Goal: Task Accomplishment & Management: Manage account settings

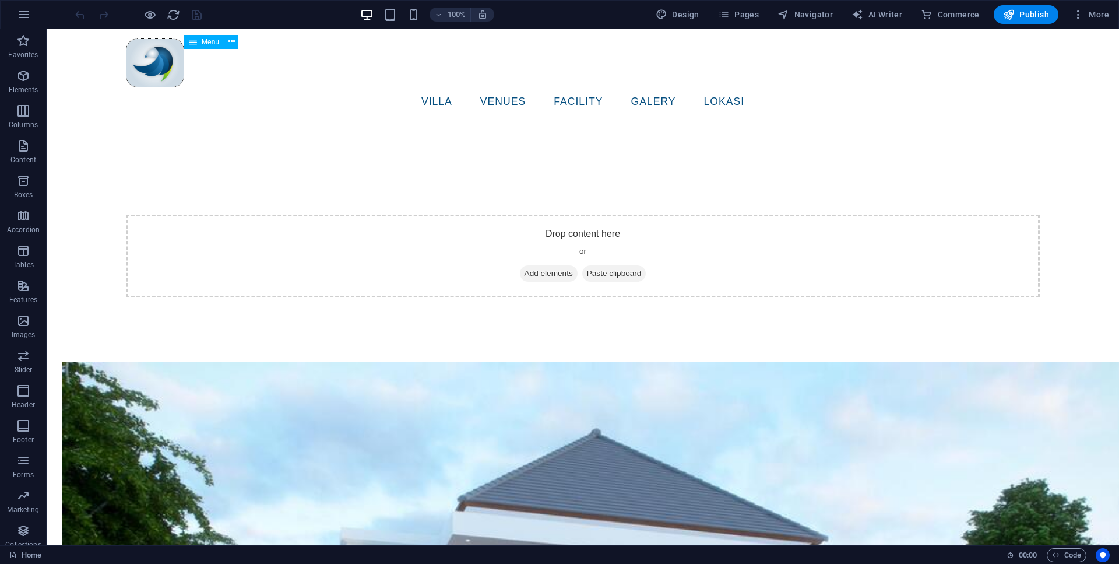
scroll to position [1130, 0]
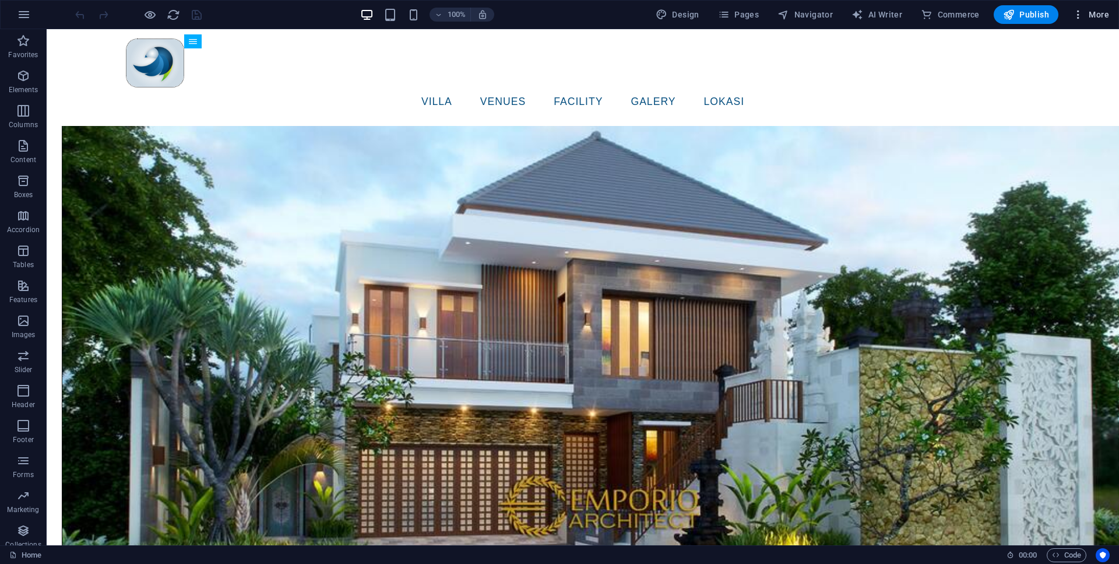
click at [1091, 8] on button "More" at bounding box center [1091, 14] width 46 height 19
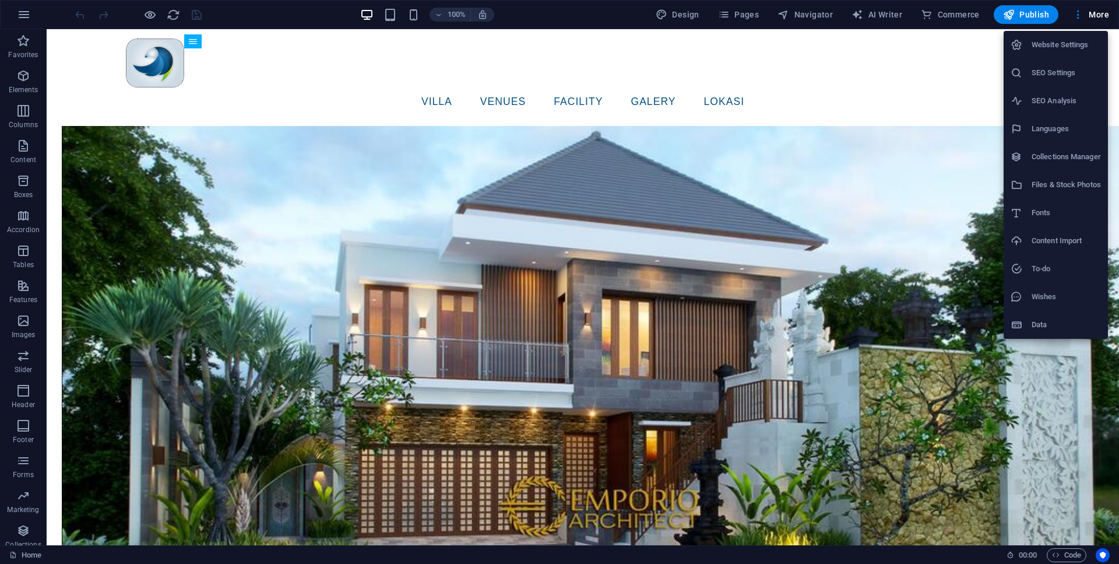
click at [1082, 45] on h6 "Website Settings" at bounding box center [1066, 45] width 69 height 14
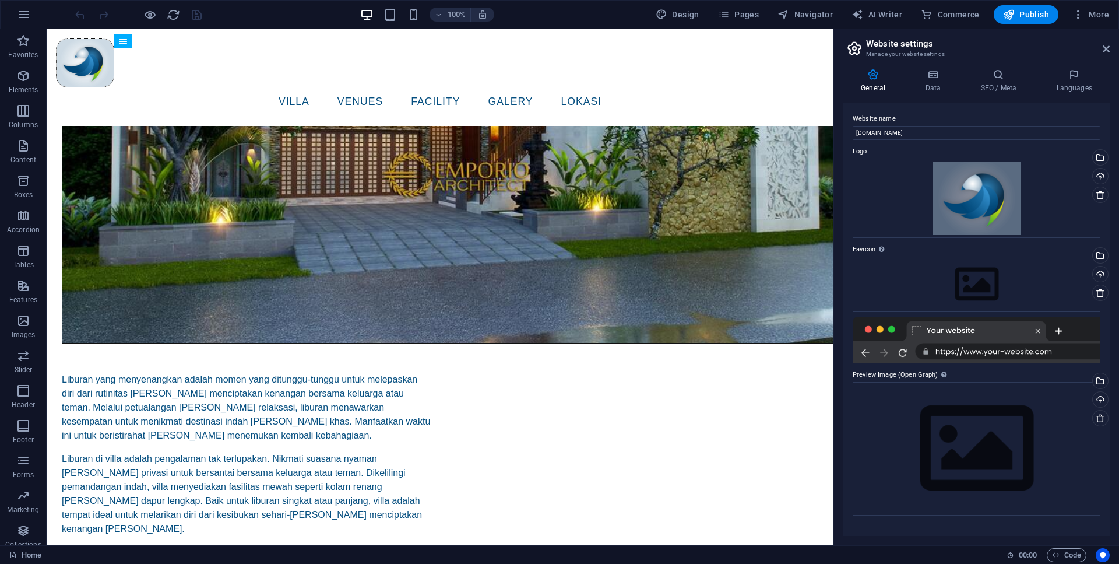
scroll to position [1020, 0]
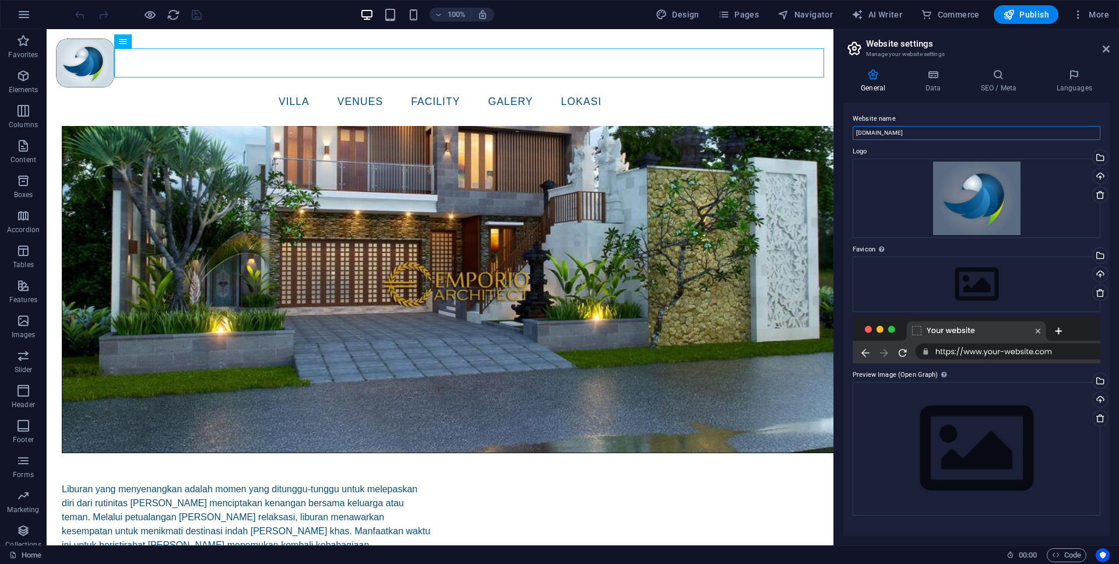
click at [867, 133] on input "[DOMAIN_NAME]" at bounding box center [977, 133] width 248 height 14
type input "tamanwisatabougenville.com"
click at [937, 85] on h4 "Data" at bounding box center [934, 81] width 55 height 24
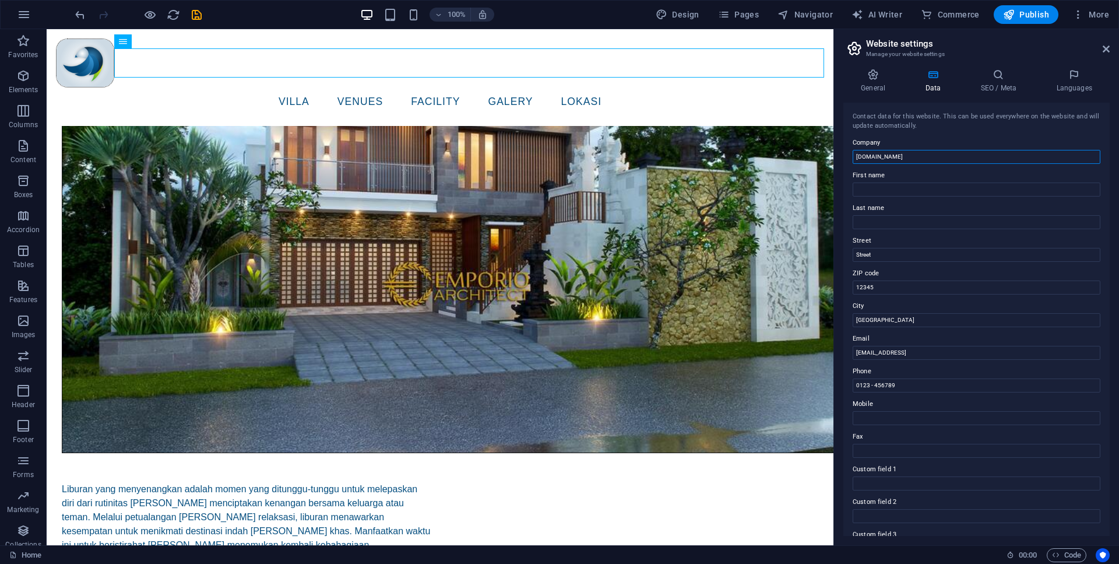
click at [869, 156] on input "[DOMAIN_NAME]" at bounding box center [977, 157] width 248 height 14
type input "tamanwisatabougenville.com"
drag, startPoint x: 1010, startPoint y: 354, endPoint x: 709, endPoint y: 352, distance: 300.8
click at [853, 352] on input "[EMAIL_ADDRESS]" at bounding box center [977, 353] width 248 height 14
type input "info@mooisentrawisata.com"
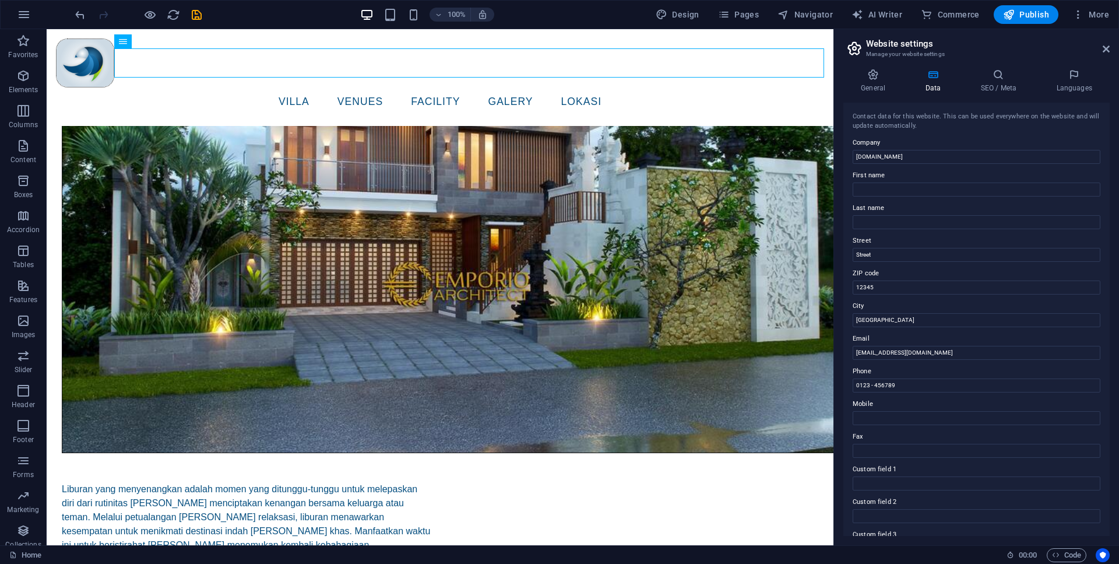
click at [924, 312] on label "City" at bounding box center [977, 306] width 248 height 14
click at [924, 313] on input "Berlin" at bounding box center [977, 320] width 248 height 14
drag, startPoint x: 939, startPoint y: 328, endPoint x: 871, endPoint y: 325, distance: 67.7
click at [871, 325] on div "Contact data for this website. This can be used everywhere on the website and w…" at bounding box center [976, 319] width 266 height 433
drag, startPoint x: 889, startPoint y: 321, endPoint x: 777, endPoint y: 311, distance: 112.3
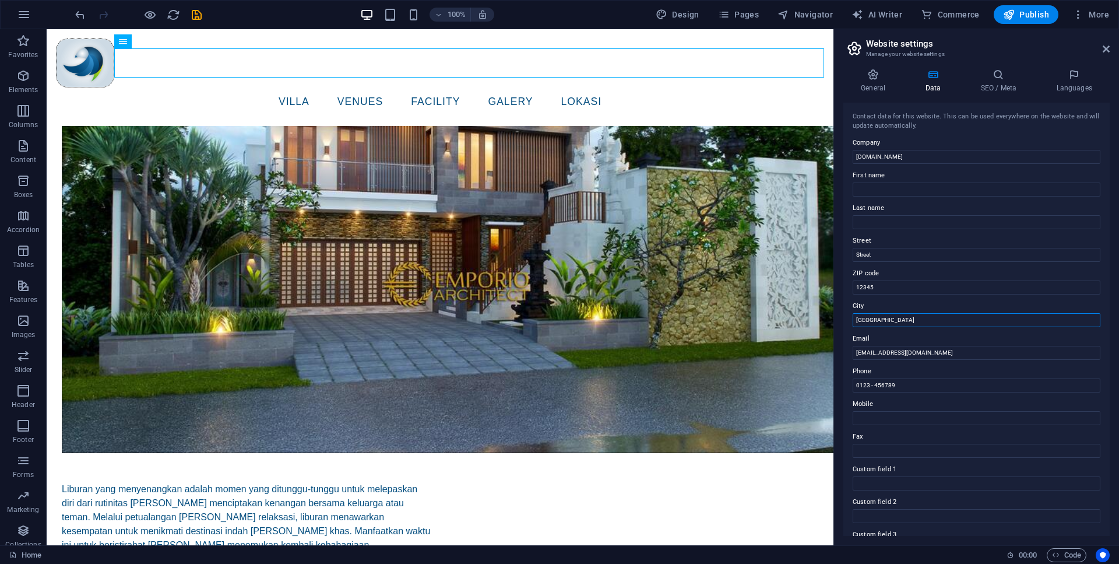
click at [853, 313] on input "Berlin" at bounding box center [977, 320] width 248 height 14
type input "Kab. Bandung"
drag, startPoint x: 754, startPoint y: 287, endPoint x: 688, endPoint y: 286, distance: 65.9
click at [853, 286] on input "12345" at bounding box center [977, 287] width 248 height 14
paste input "40374"
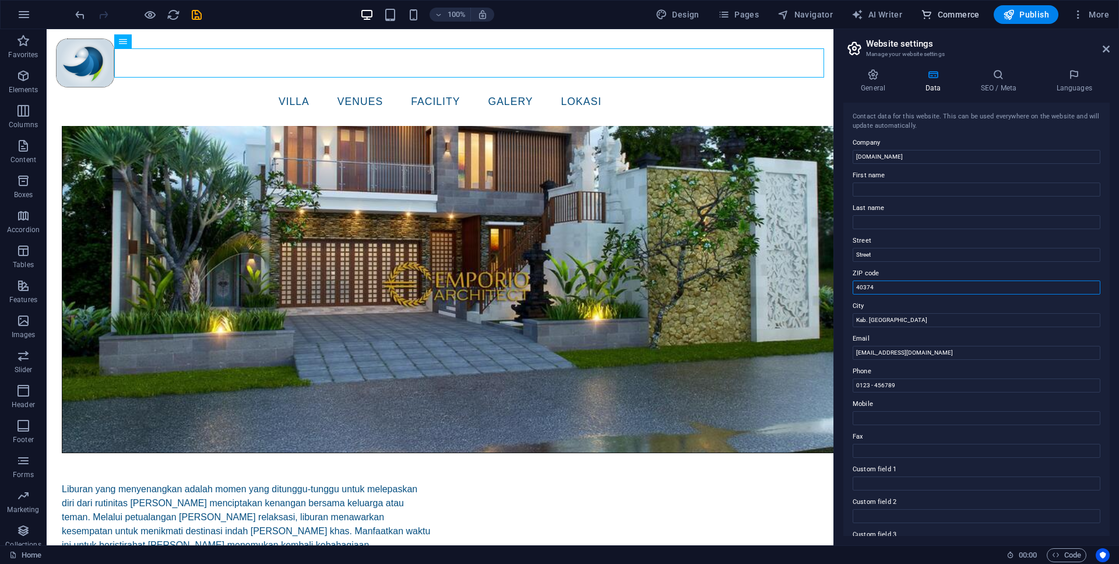
type input "40374"
drag, startPoint x: 917, startPoint y: 249, endPoint x: 775, endPoint y: 252, distance: 142.8
click at [853, 252] on input "Street" at bounding box center [977, 255] width 248 height 14
paste input "l. Gn. Puntang, Campakamulya, Kec. Cimaung"
drag, startPoint x: 987, startPoint y: 256, endPoint x: 673, endPoint y: 252, distance: 313.6
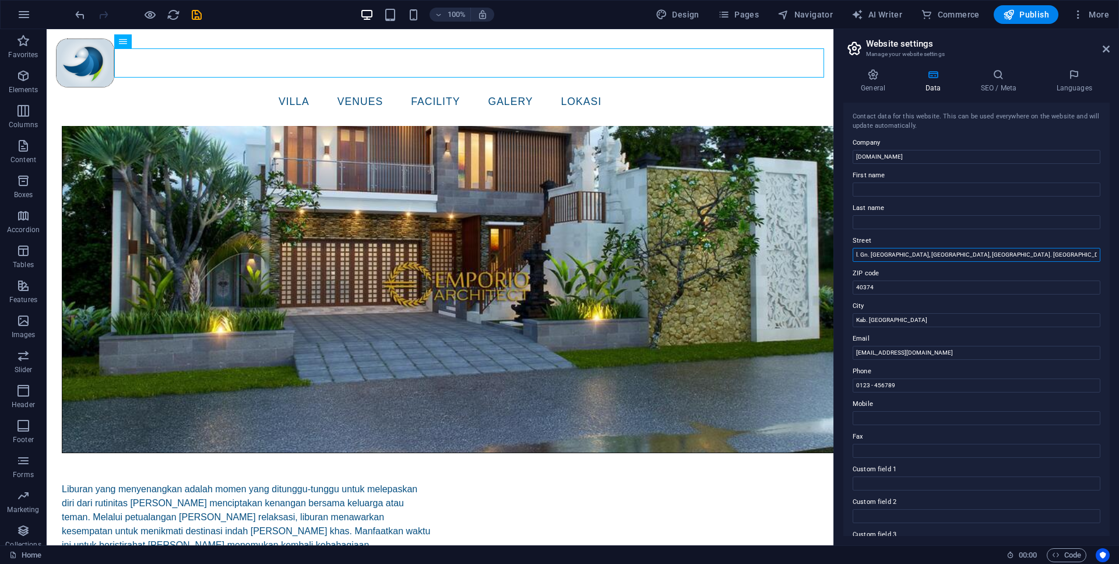
click at [853, 252] on input "l. Gn. Puntang, Campakamulya, Kec. Cimaung" at bounding box center [977, 255] width 248 height 14
paste input "J"
type input "Jl. Gn. Puntang, Campakamulya, Kec. Cimaung"
drag, startPoint x: 867, startPoint y: 384, endPoint x: 845, endPoint y: 381, distance: 22.4
click at [845, 381] on div "Contact data for this website. This can be used everywhere on the website and w…" at bounding box center [976, 319] width 266 height 433
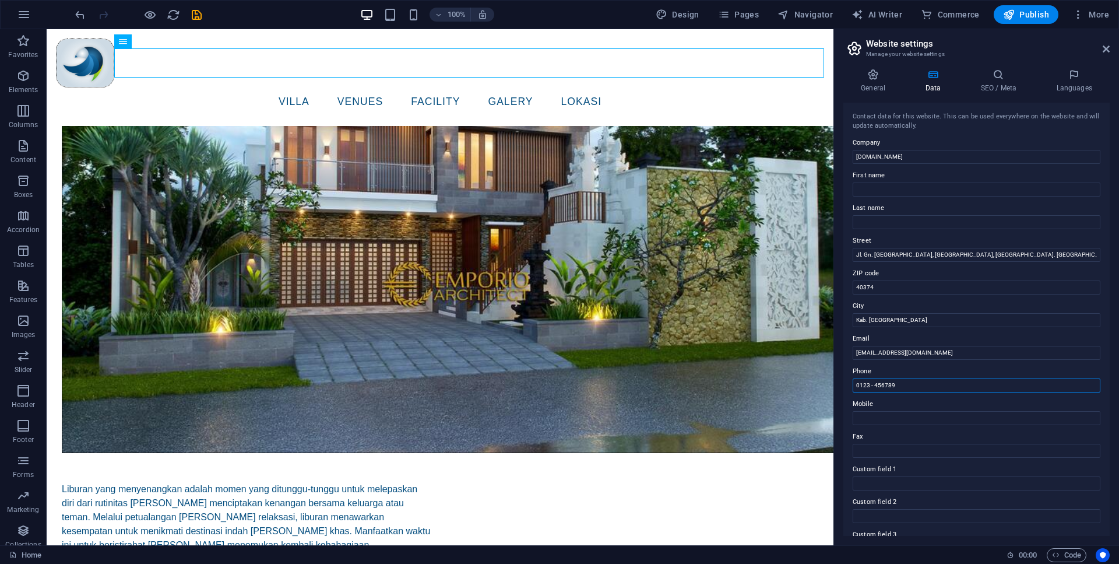
drag, startPoint x: 928, startPoint y: 385, endPoint x: 759, endPoint y: 378, distance: 169.2
click at [853, 378] on input "0123 - 456789" at bounding box center [977, 385] width 248 height 14
paste input "811-9102-003"
type input "0811-9102-003"
drag, startPoint x: 896, startPoint y: 442, endPoint x: 904, endPoint y: 428, distance: 16.2
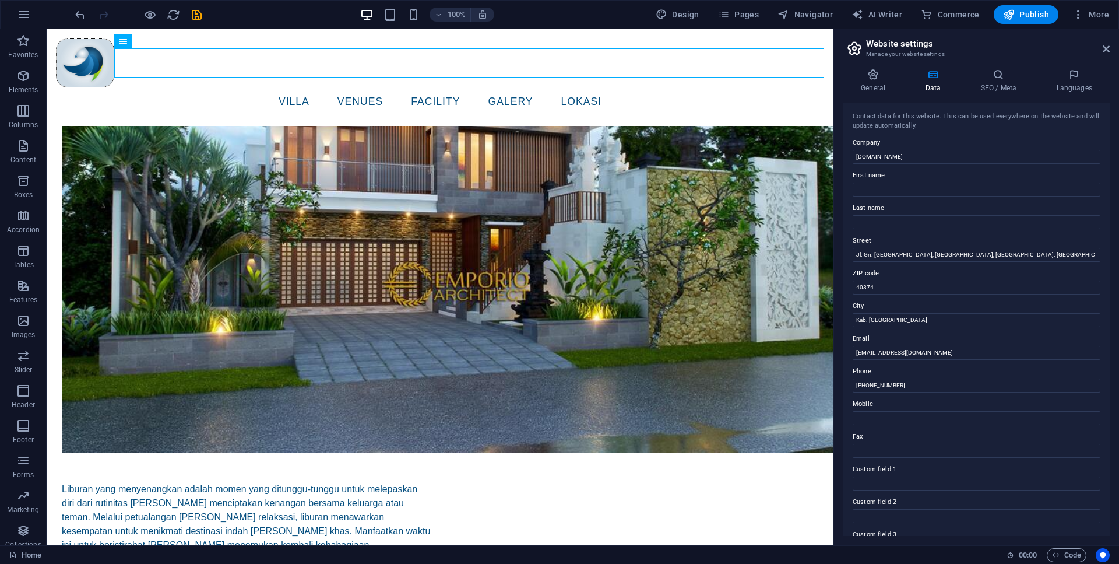
click at [896, 442] on label "Fax" at bounding box center [977, 437] width 248 height 14
click at [896, 444] on input "Fax" at bounding box center [977, 451] width 248 height 14
click at [905, 424] on div "Contact data for this website. This can be used everywhere on the website and w…" at bounding box center [976, 319] width 266 height 433
click at [915, 420] on input "Mobile" at bounding box center [977, 418] width 248 height 14
paste input "0811-9102-003"
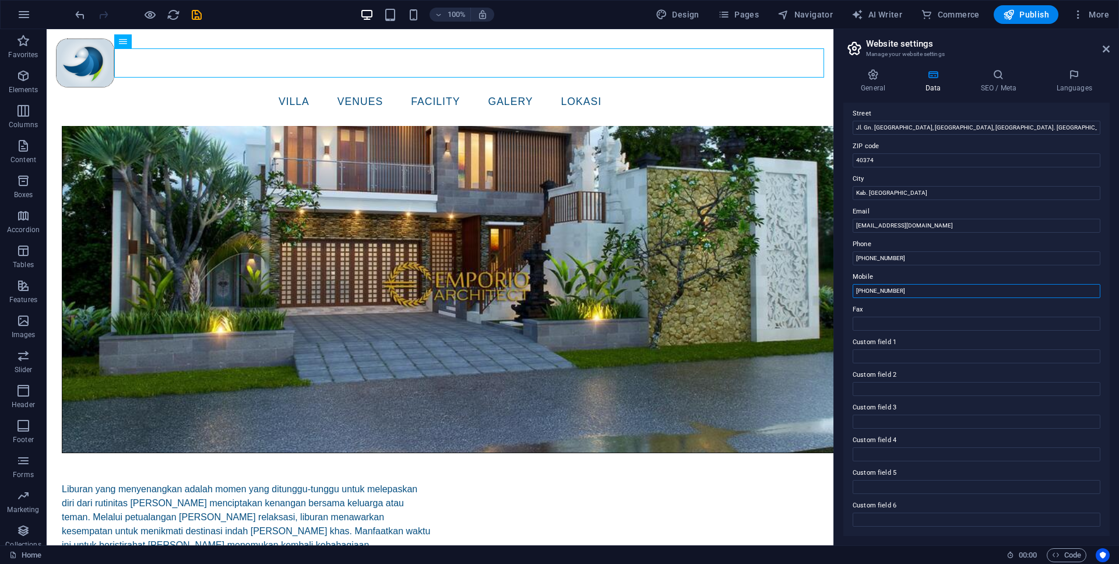
scroll to position [0, 0]
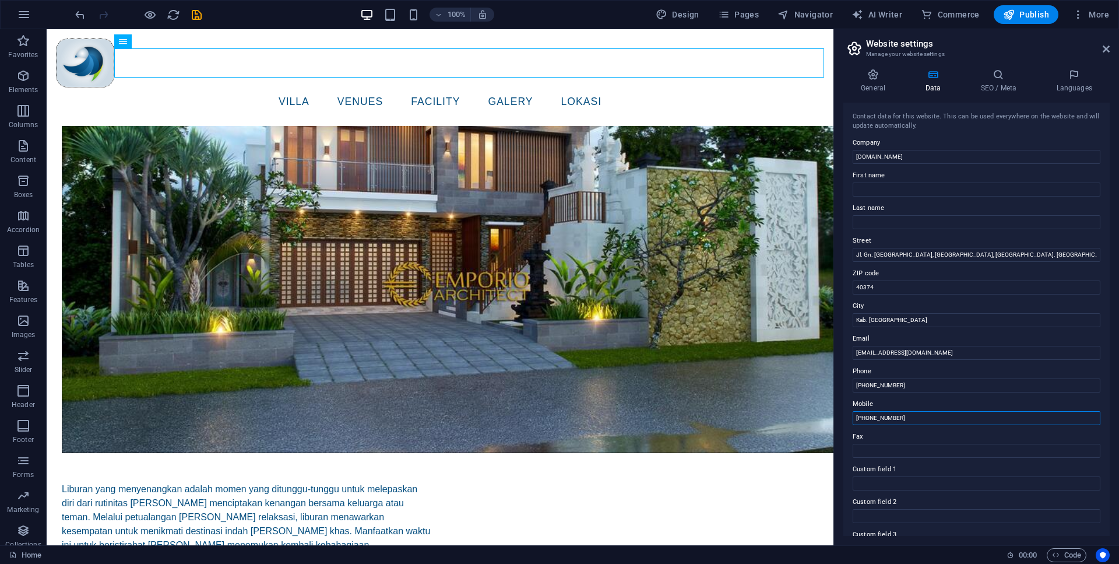
type input "0811-9102-003"
click at [935, 72] on icon at bounding box center [932, 75] width 51 height 12
click at [871, 72] on icon at bounding box center [872, 75] width 59 height 12
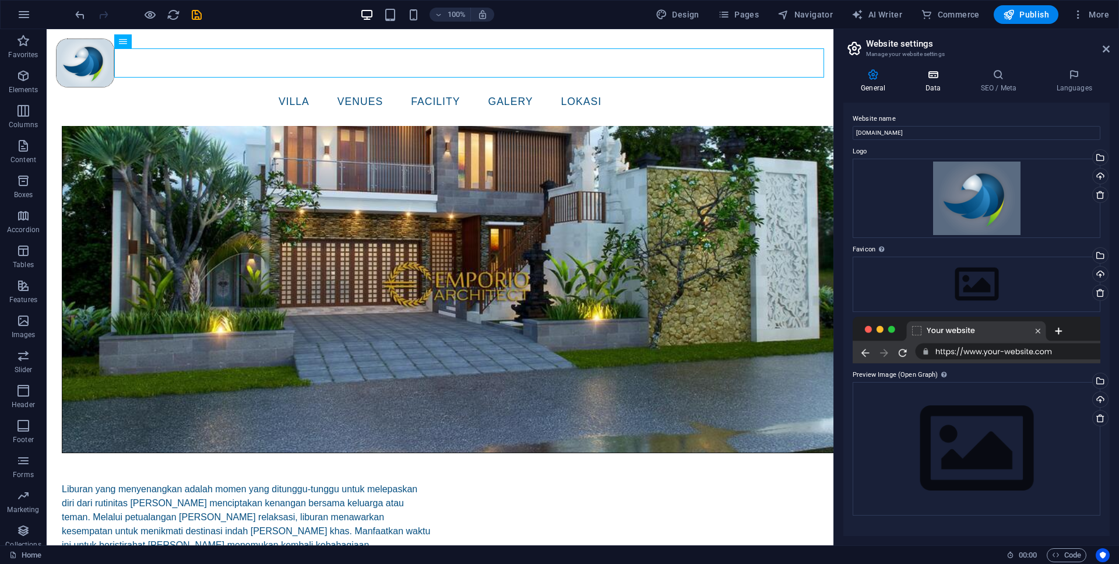
click at [934, 73] on icon at bounding box center [932, 75] width 51 height 12
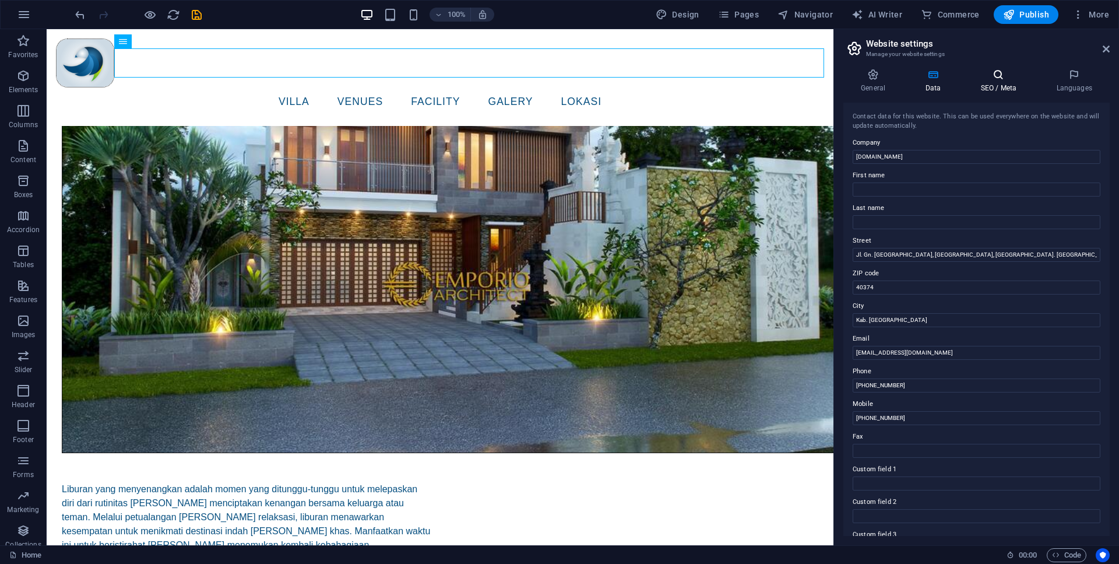
click at [1011, 75] on icon at bounding box center [998, 75] width 71 height 12
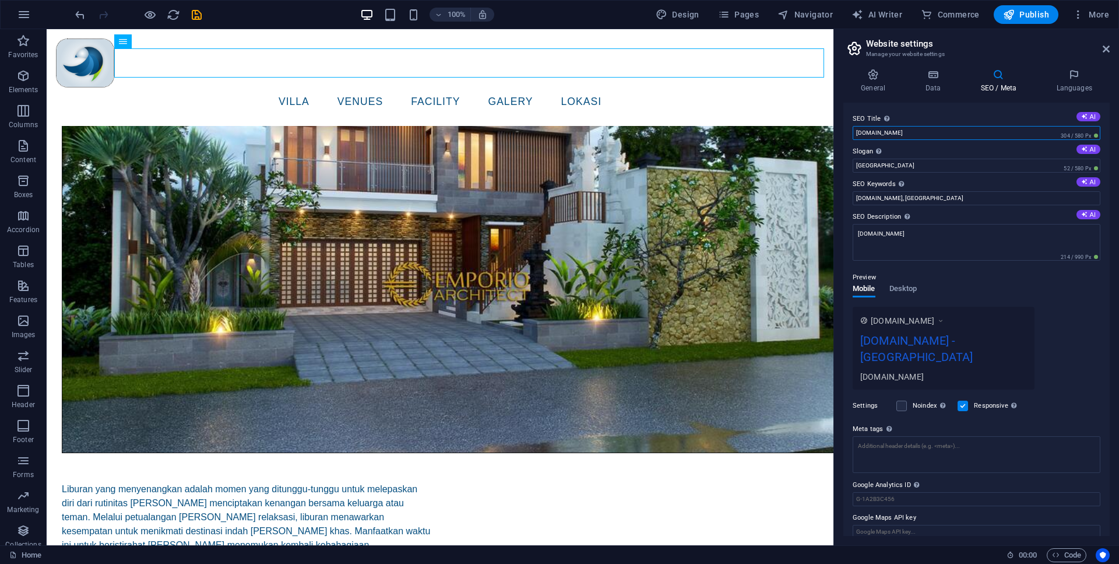
drag, startPoint x: 868, startPoint y: 132, endPoint x: 797, endPoint y: 135, distance: 71.7
click at [853, 135] on input "mc1.tamanwisatabougenville.com" at bounding box center [977, 133] width 248 height 14
type input "[DOMAIN_NAME]"
drag, startPoint x: 871, startPoint y: 194, endPoint x: 840, endPoint y: 231, distance: 48.0
click at [853, 205] on input "mc1.tamanwisatabougenville.com, Berlin" at bounding box center [977, 198] width 248 height 14
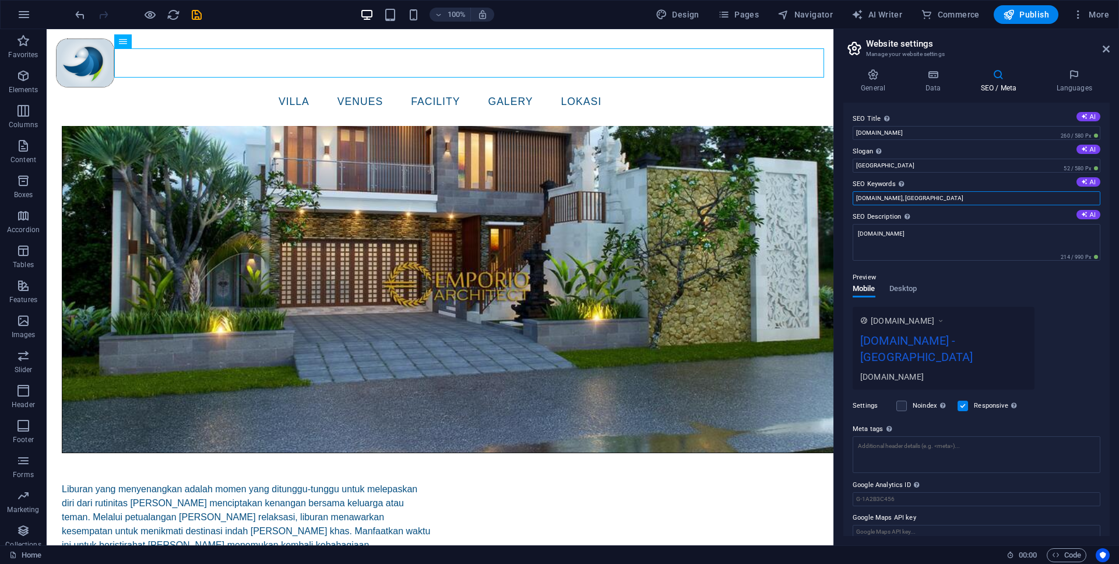
click at [1011, 198] on input "tamanwisatabougenville.com, Berlin" at bounding box center [977, 198] width 248 height 14
type input "tamanwisatabougenville.com, Bandung, Jawa Barat"
click at [1091, 213] on button "AI" at bounding box center [1089, 214] width 24 height 9
type textarea "Escape to Bougenville Villas & Garden for an unforgettable luxury retreat, perf…"
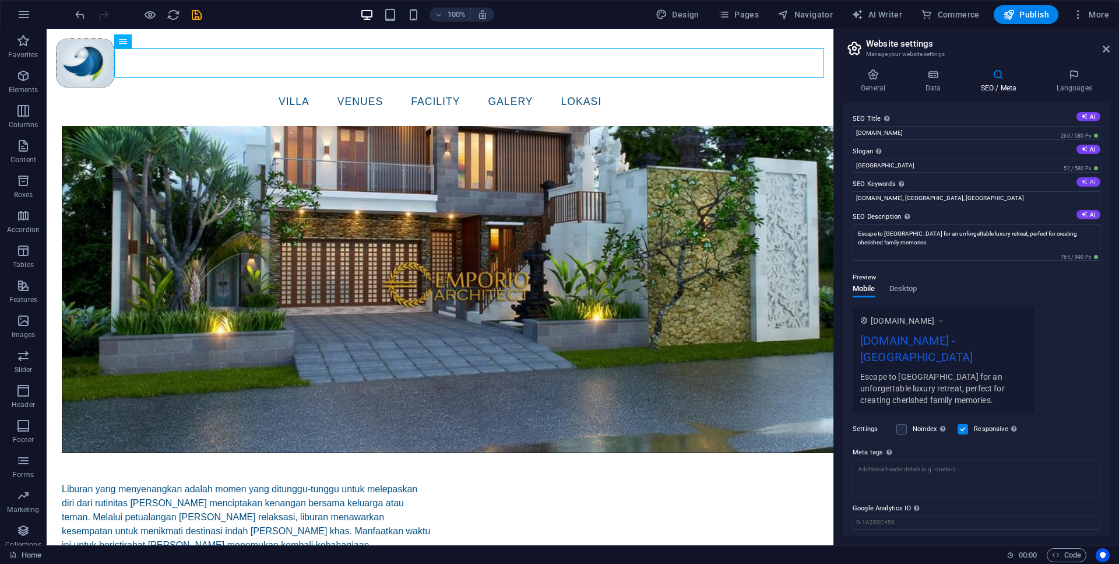
click at [1088, 180] on button "AI" at bounding box center [1089, 181] width 24 height 9
type input "Bougenville Villas, luxury family vacation, private villa retreat, Bandung gard…"
click at [1090, 147] on button "AI" at bounding box center [1089, 149] width 24 height 9
type input "Create Cherished Memories in Natures Embrace"
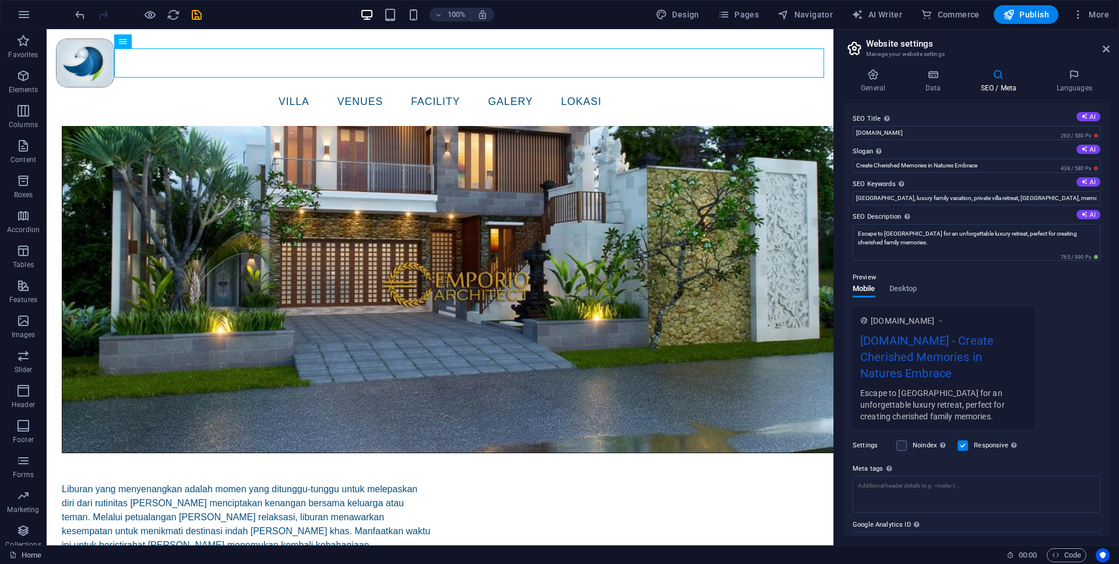
click at [886, 280] on div "Preview" at bounding box center [977, 277] width 248 height 14
click at [892, 282] on div "Preview" at bounding box center [977, 277] width 248 height 14
click at [898, 286] on span "Desktop" at bounding box center [903, 290] width 28 height 16
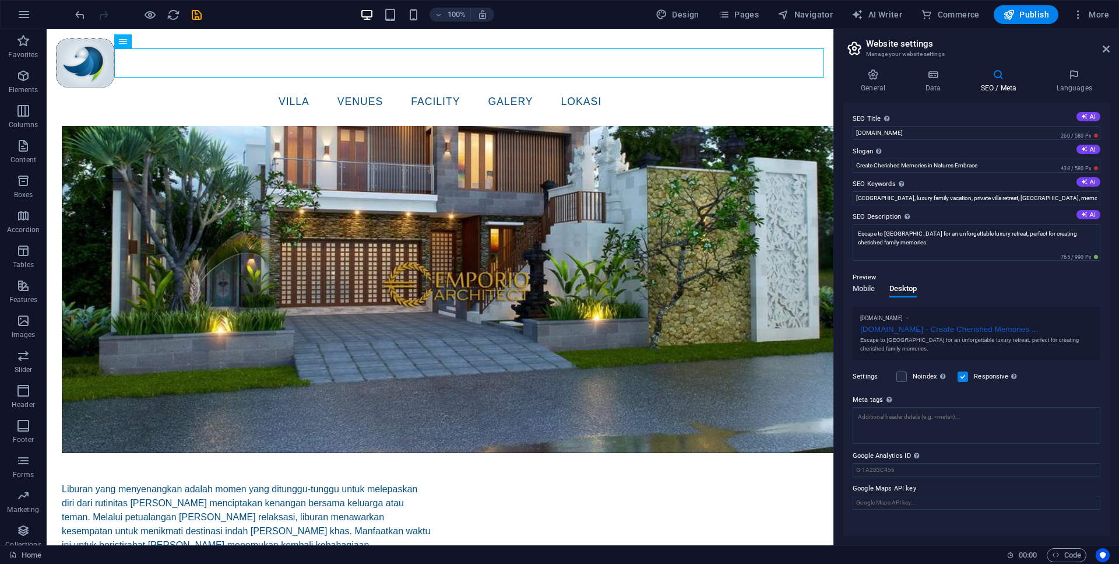
click at [871, 294] on span "Mobile" at bounding box center [864, 290] width 23 height 16
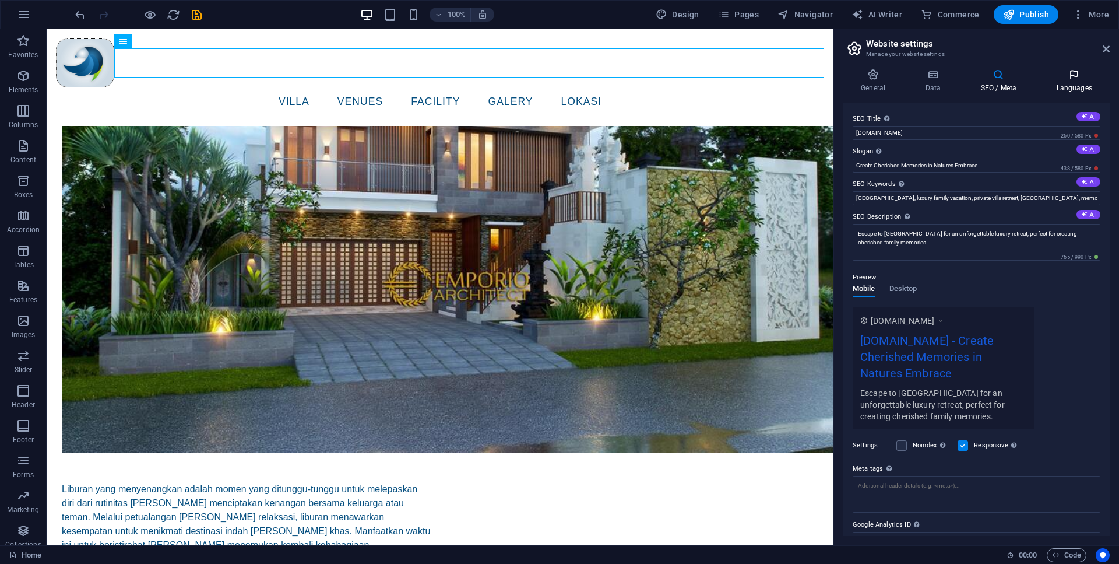
click at [1083, 74] on icon at bounding box center [1074, 75] width 71 height 12
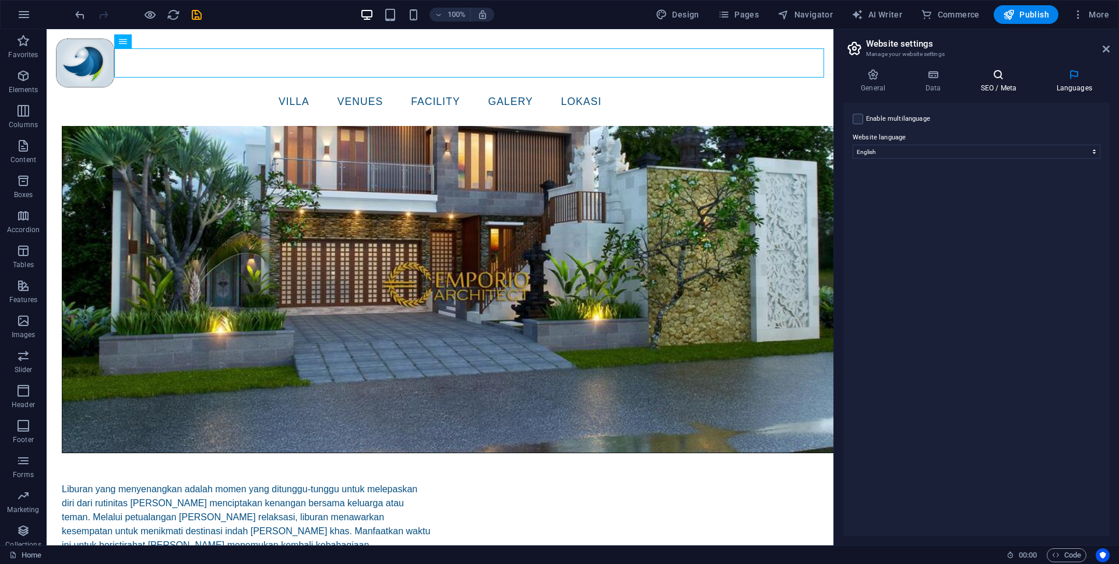
click at [977, 91] on h4 "SEO / Meta" at bounding box center [1001, 81] width 76 height 24
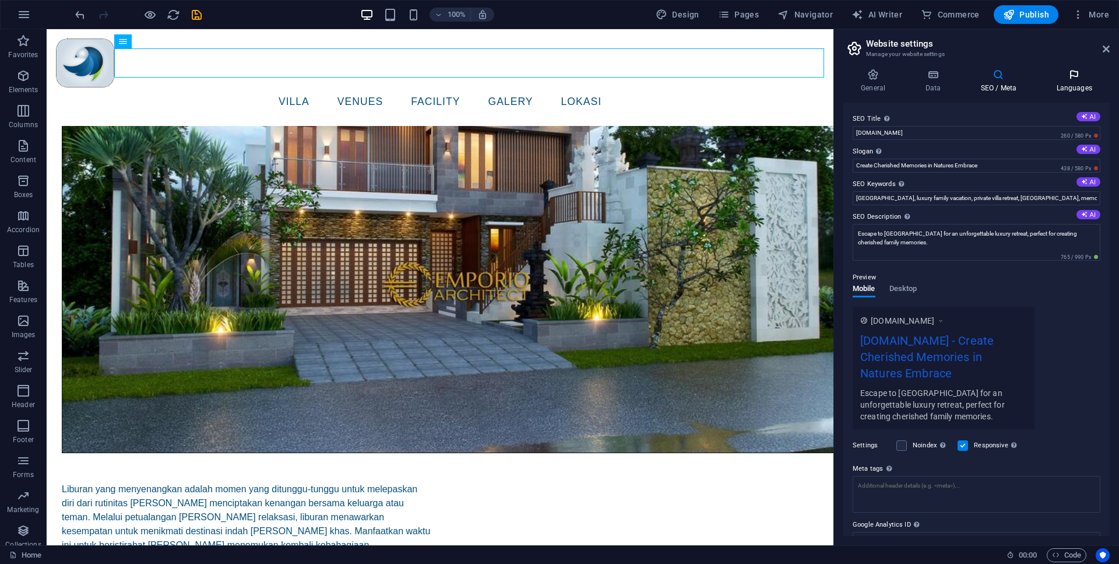
click at [1068, 90] on h4 "Languages" at bounding box center [1074, 81] width 71 height 24
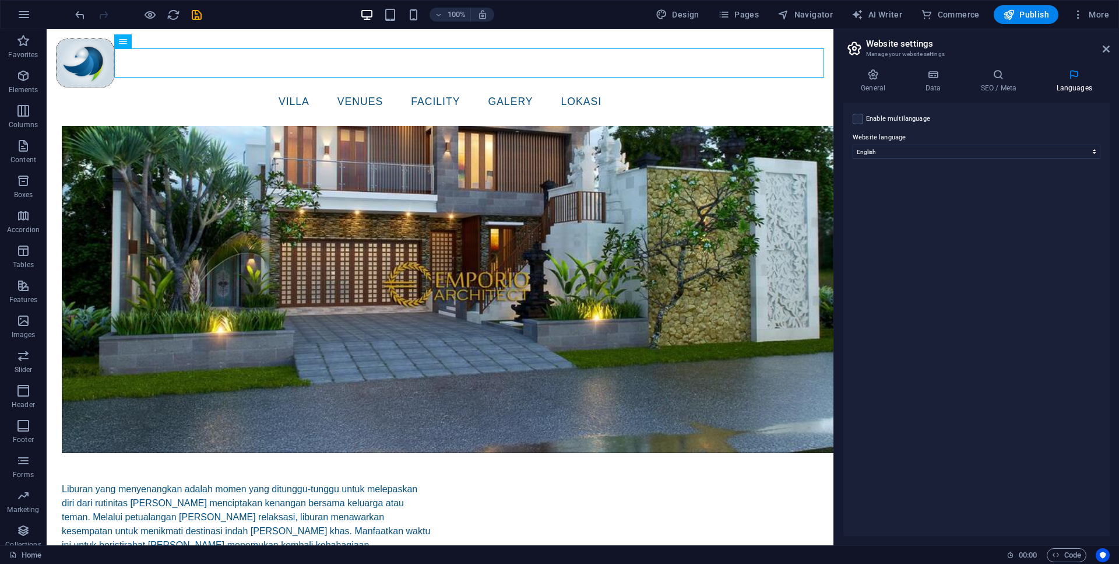
drag, startPoint x: 929, startPoint y: 142, endPoint x: 931, endPoint y: 151, distance: 9.5
click at [929, 143] on label "Website language" at bounding box center [977, 138] width 248 height 14
click at [929, 145] on select "Abkhazian Afar Afrikaans Akan Albanian Amharic Arabic Aragonese Armenian Assame…" at bounding box center [977, 152] width 248 height 14
click at [853, 145] on select "Abkhazian Afar Afrikaans Akan Albanian Amharic Arabic Aragonese Armenian Assame…" at bounding box center [977, 152] width 248 height 14
select select "70"
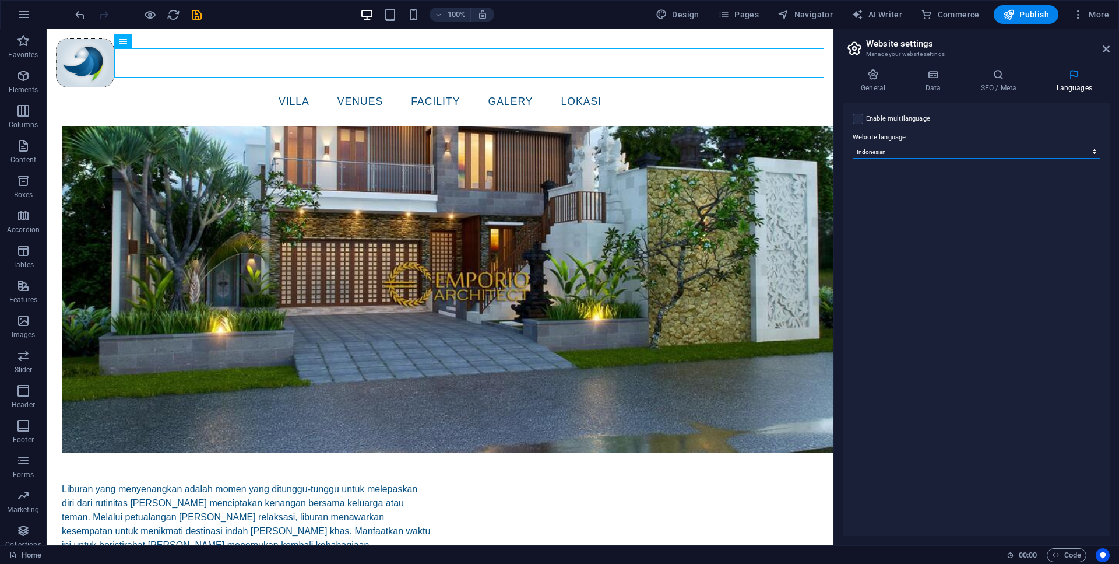
click option "Indonesian" at bounding box center [0, 0] width 0 height 0
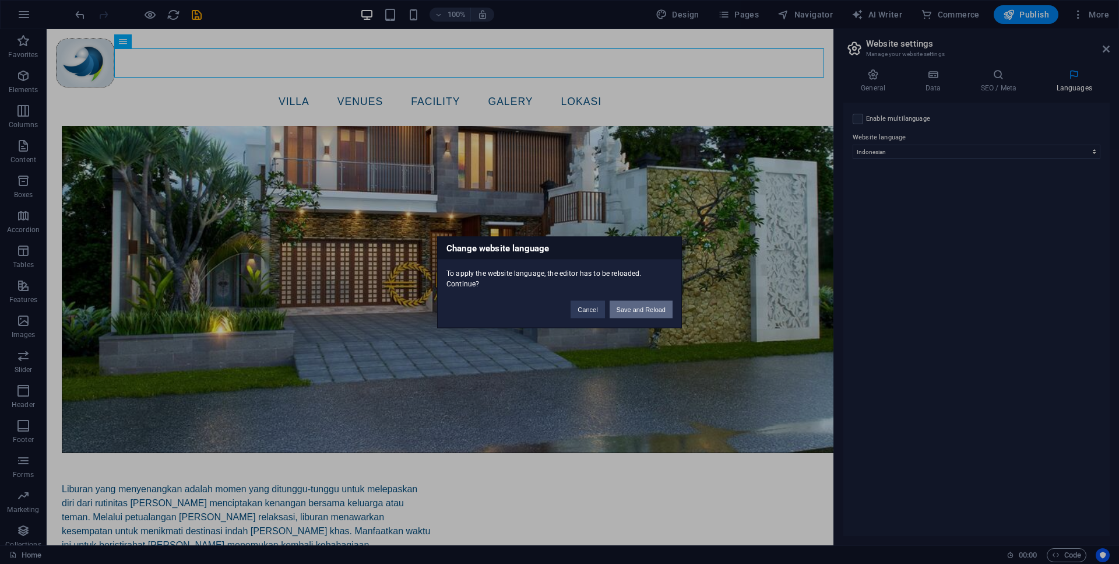
drag, startPoint x: 647, startPoint y: 314, endPoint x: 601, endPoint y: 284, distance: 54.6
click at [647, 314] on button "Save and Reload" at bounding box center [641, 308] width 63 height 17
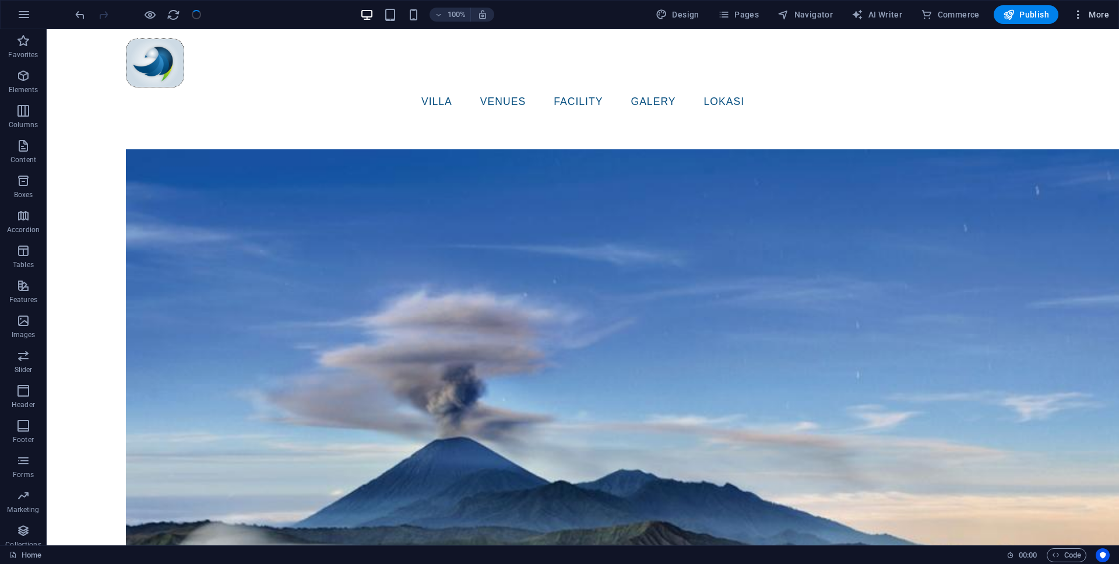
click at [1103, 9] on span "More" at bounding box center [1090, 15] width 37 height 12
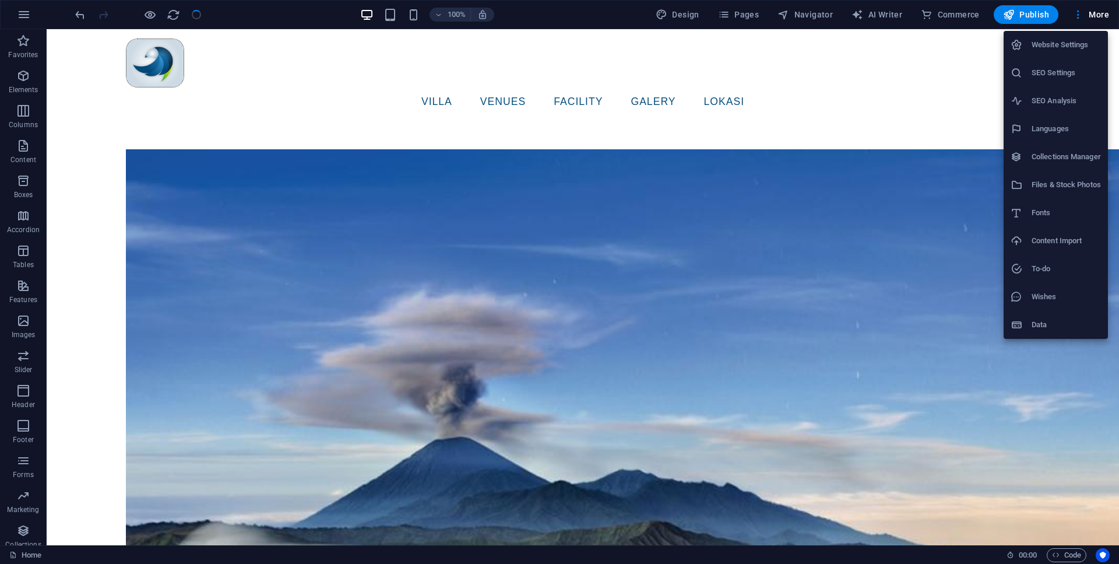
click at [1067, 51] on h6 "Website Settings" at bounding box center [1066, 45] width 69 height 14
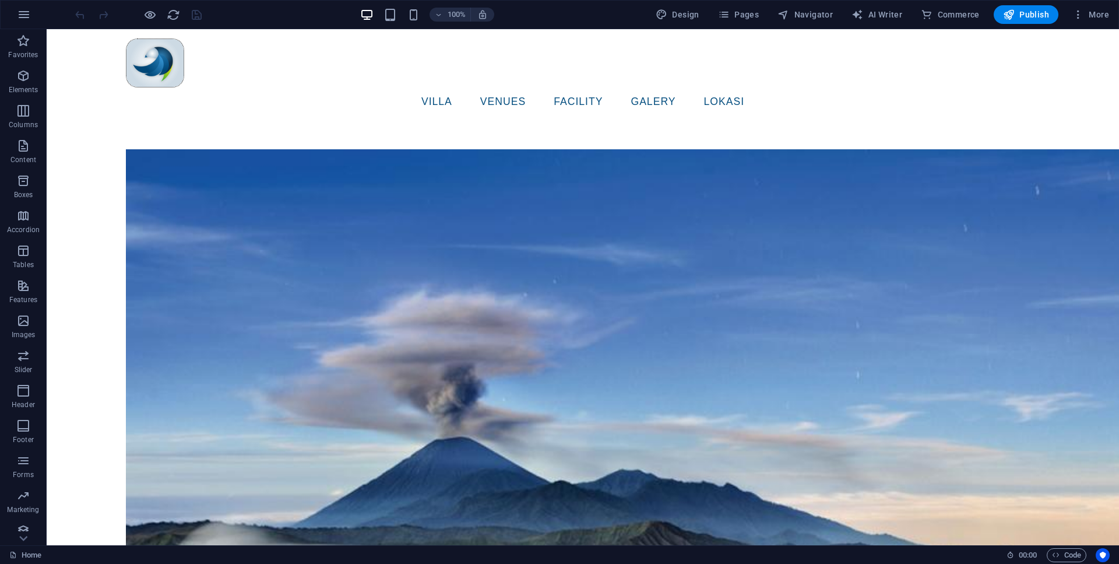
click at [180, 15] on div at bounding box center [138, 14] width 131 height 19
click at [175, 15] on icon "reload" at bounding box center [173, 14] width 13 height 13
click at [30, 66] on button "Elements" at bounding box center [23, 81] width 47 height 35
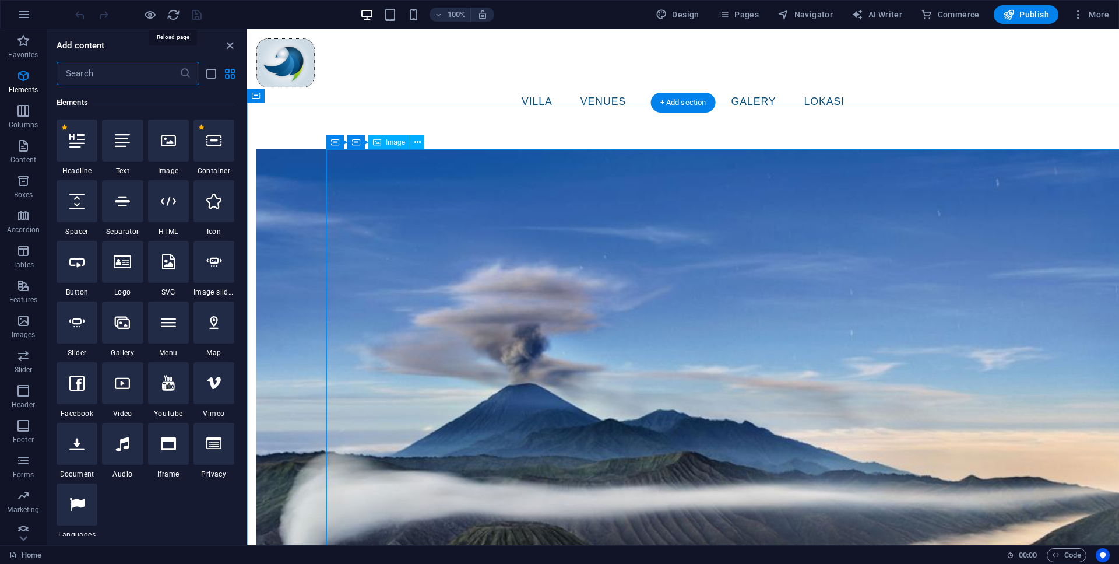
scroll to position [124, 0]
click at [748, 15] on span "Pages" at bounding box center [738, 15] width 41 height 12
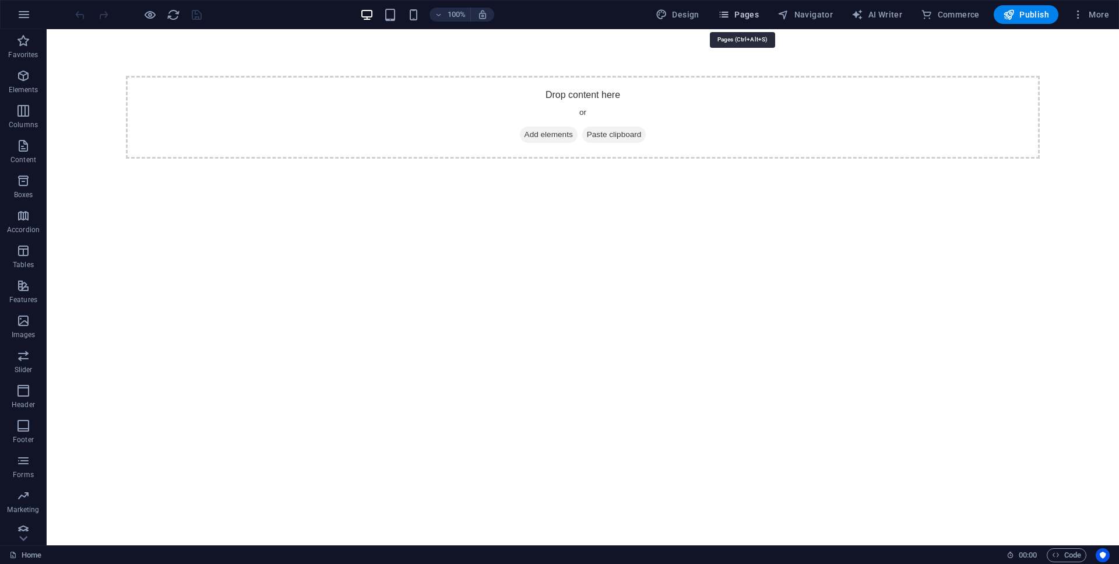
click at [744, 15] on span "Pages" at bounding box center [738, 15] width 41 height 12
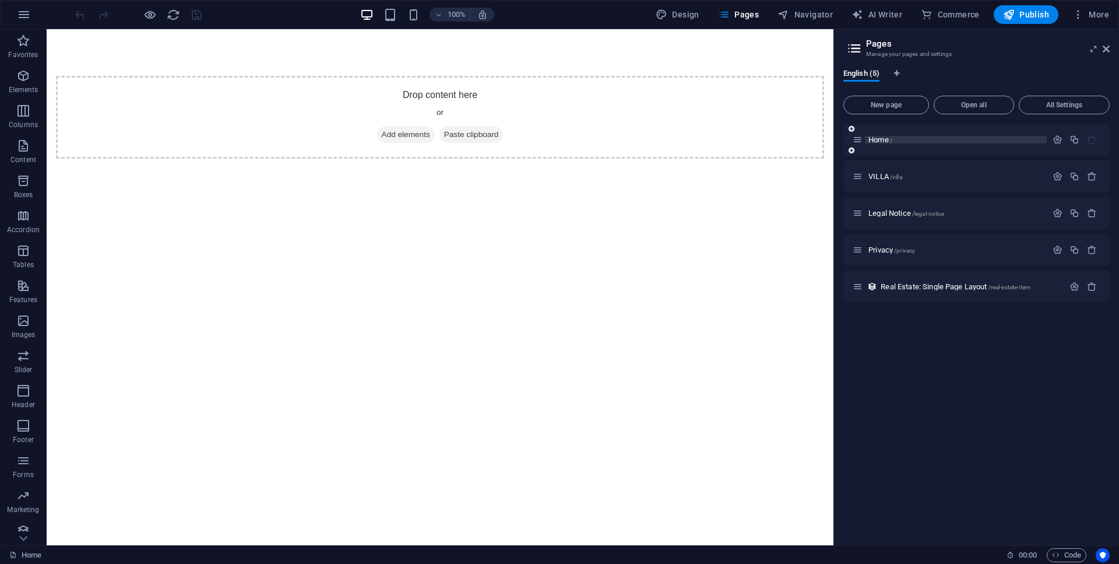
click at [901, 139] on p "Home /" at bounding box center [955, 140] width 175 height 8
click at [897, 174] on span "/villa" at bounding box center [896, 177] width 12 height 6
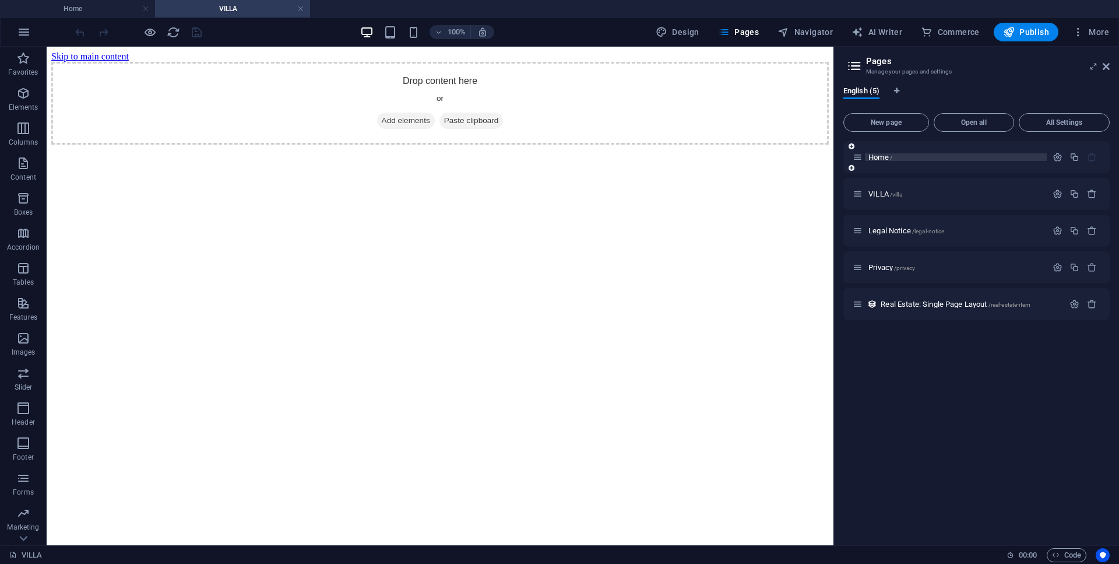
click at [899, 159] on p "Home /" at bounding box center [955, 157] width 175 height 8
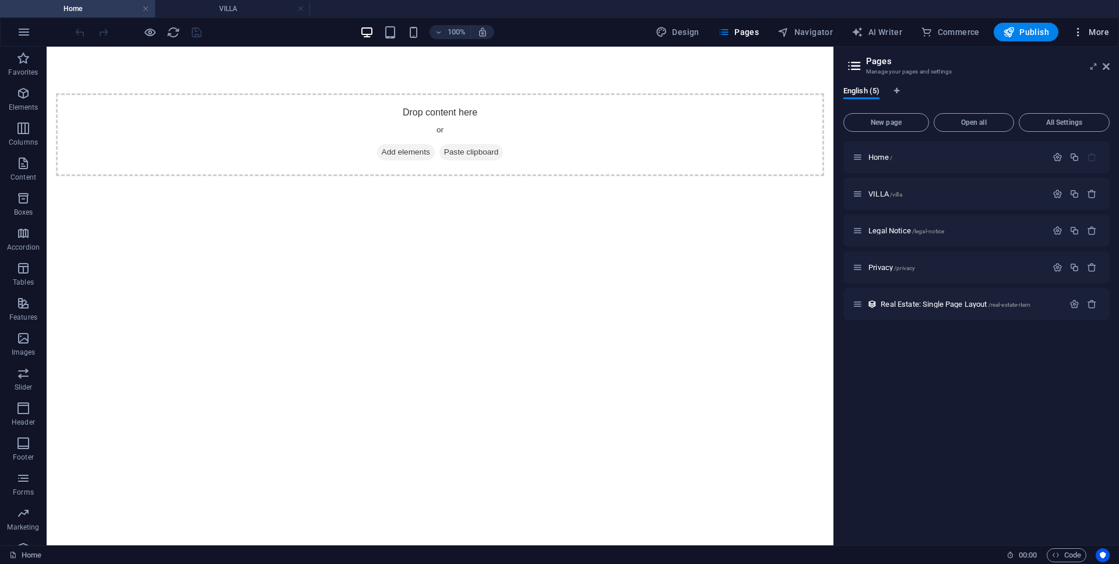
click at [1094, 37] on span "More" at bounding box center [1090, 32] width 37 height 12
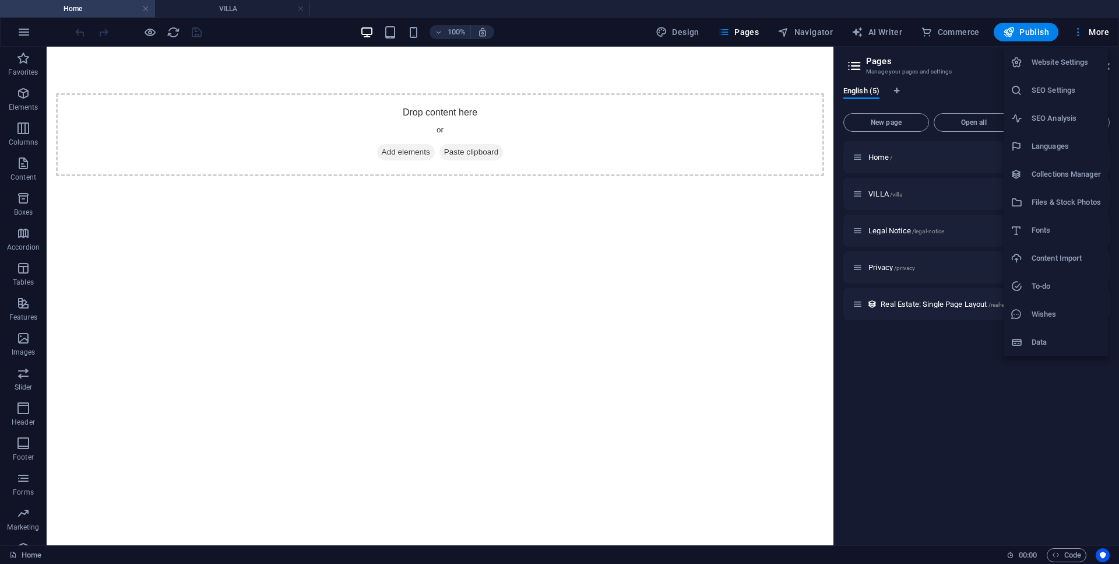
click at [17, 31] on div at bounding box center [559, 282] width 1119 height 564
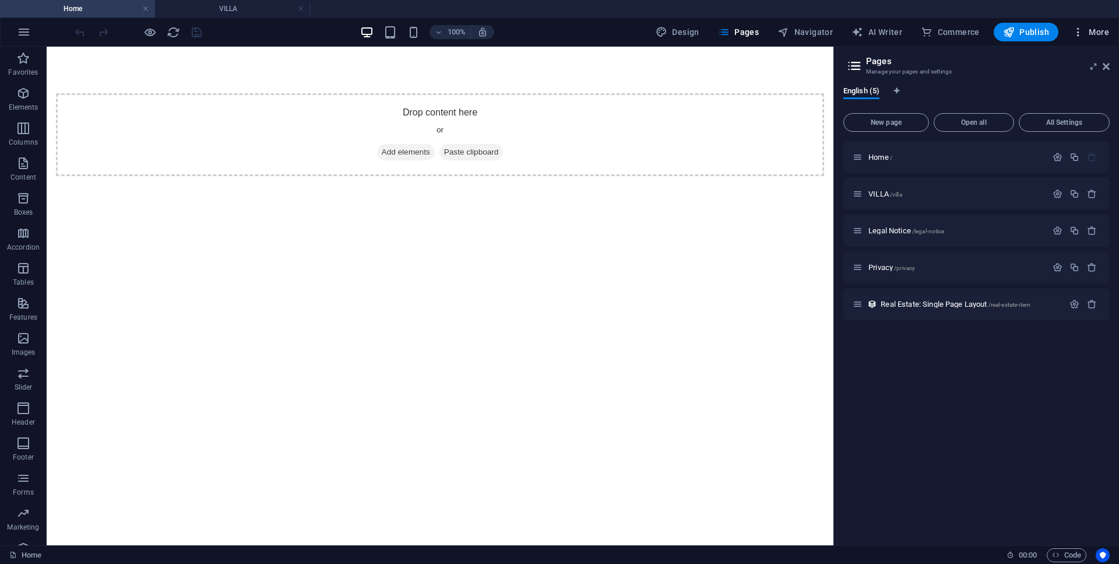
click at [1102, 29] on span "More" at bounding box center [1090, 32] width 37 height 12
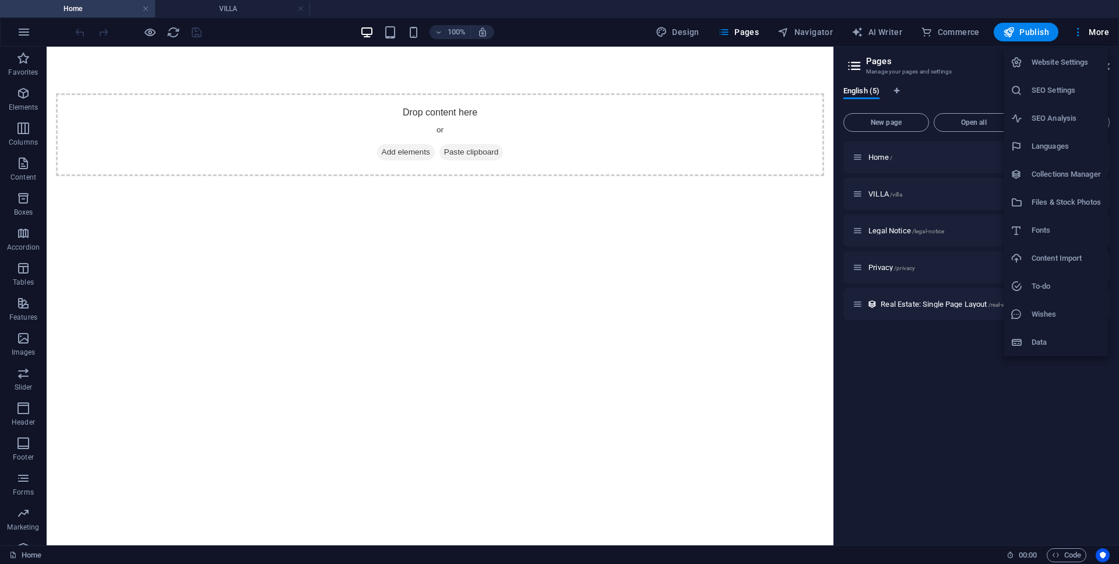
click at [1054, 339] on h6 "Data" at bounding box center [1066, 342] width 69 height 14
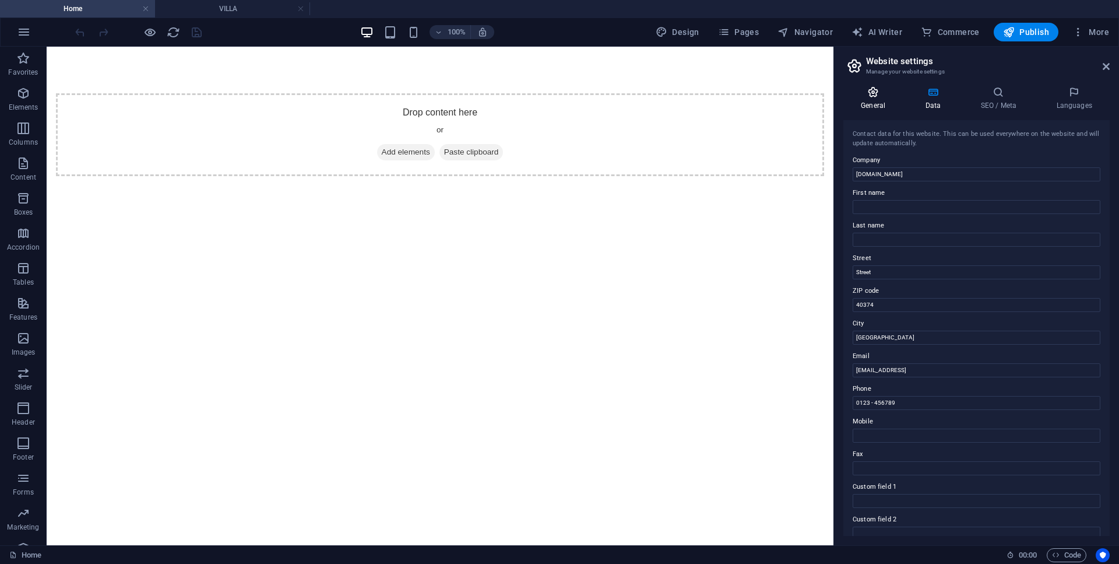
click at [875, 102] on h4 "General" at bounding box center [875, 98] width 64 height 24
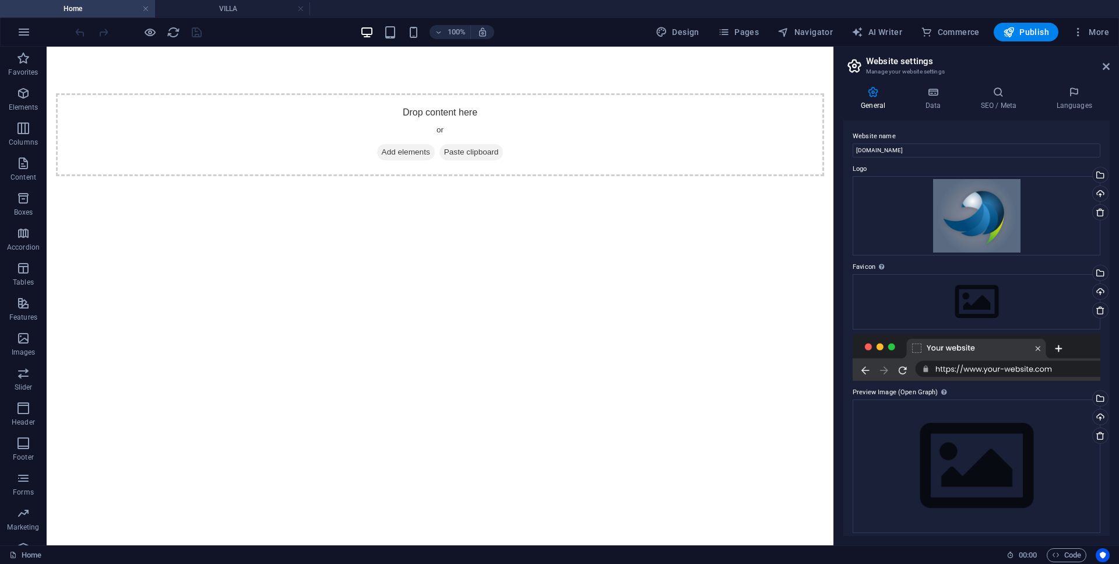
scroll to position [6, 0]
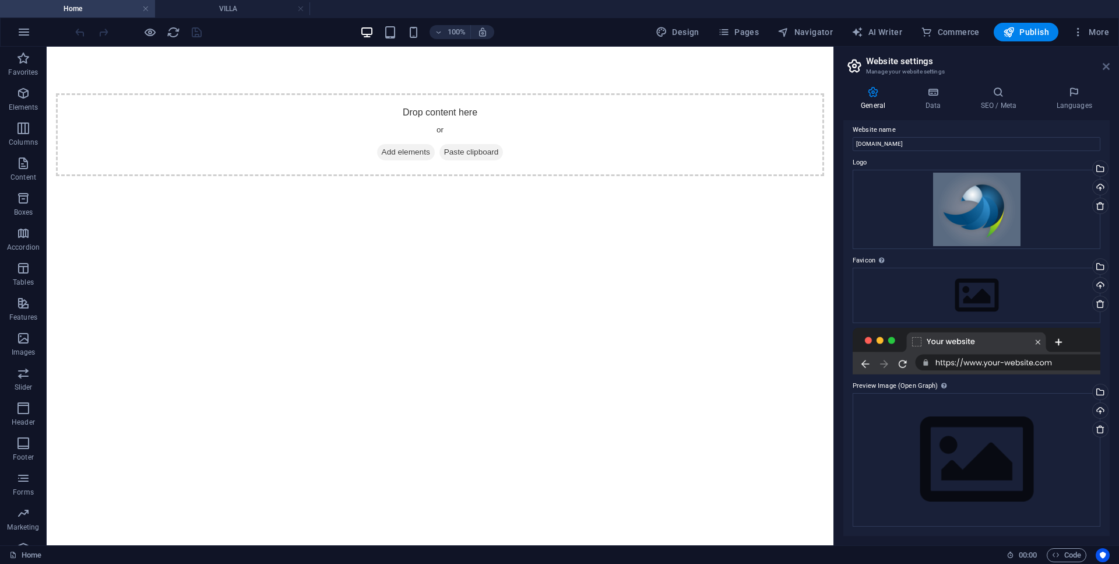
click at [1109, 68] on icon at bounding box center [1106, 66] width 7 height 9
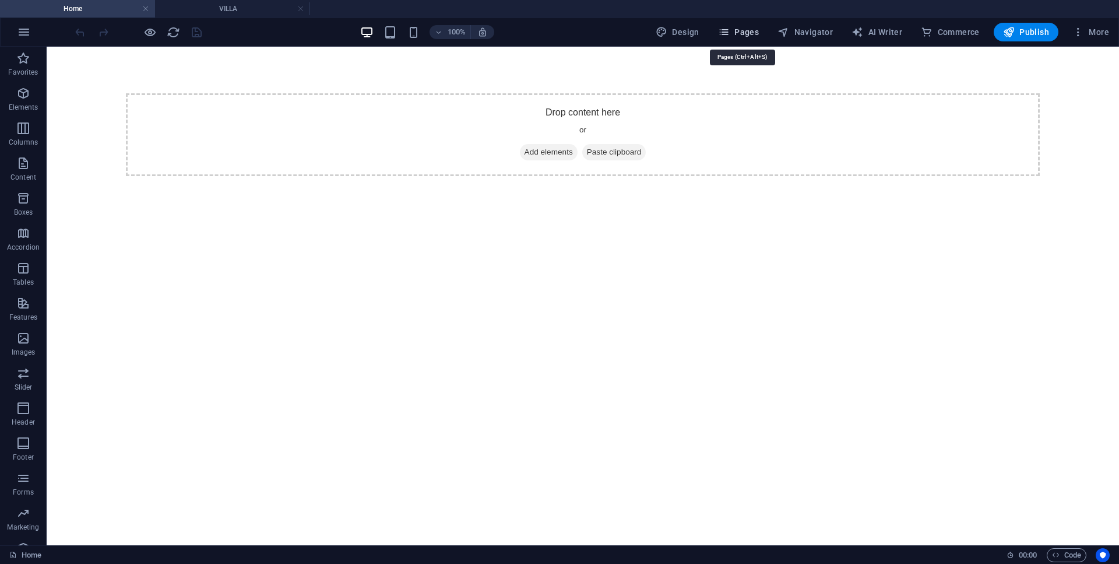
click at [743, 34] on span "Pages" at bounding box center [738, 32] width 41 height 12
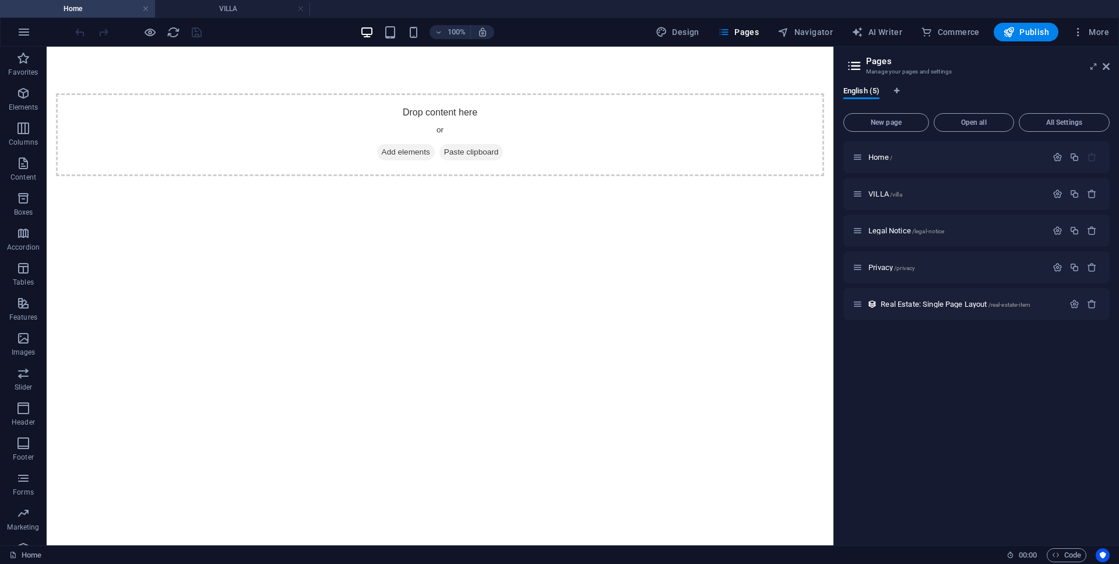
click at [857, 62] on icon at bounding box center [854, 66] width 17 height 16
click at [877, 16] on ul "Home VILLA" at bounding box center [559, 8] width 1119 height 17
click at [888, 28] on span "AI Writer" at bounding box center [877, 32] width 51 height 12
select select "English"
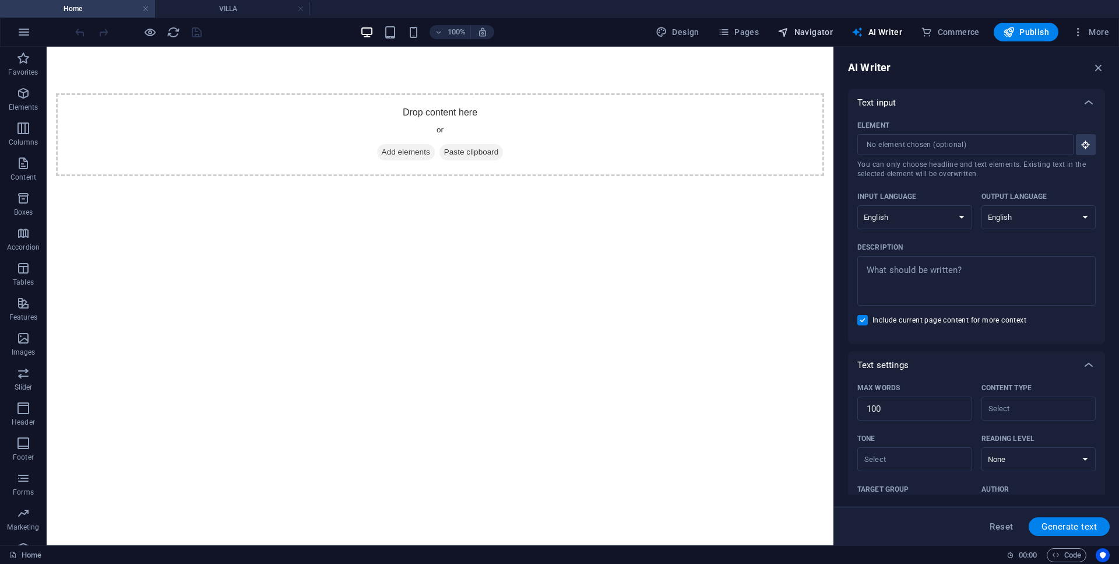
click at [800, 29] on span "Navigator" at bounding box center [805, 32] width 55 height 12
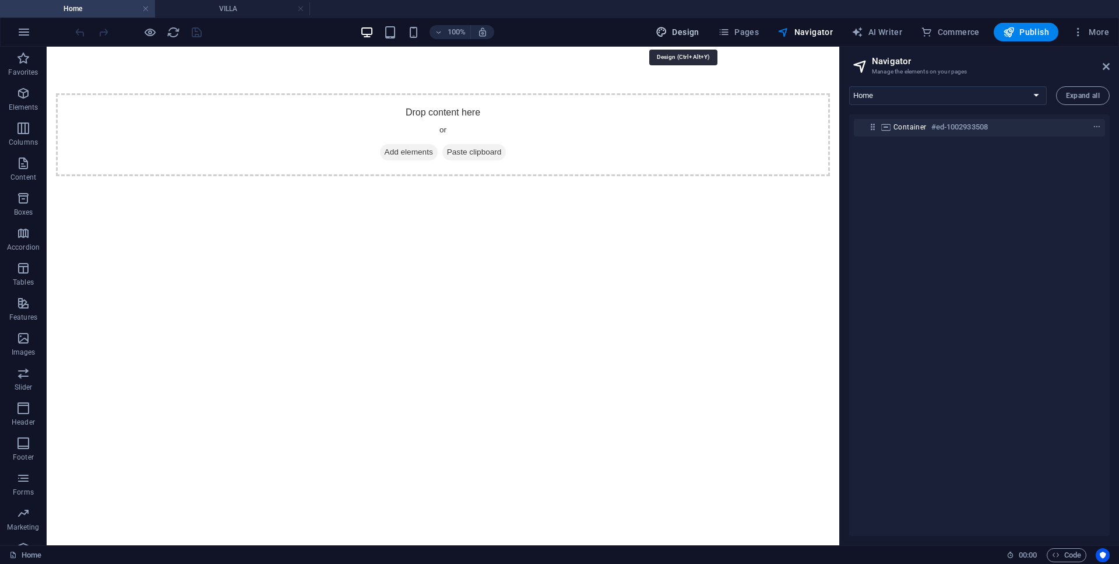
click at [694, 31] on span "Design" at bounding box center [678, 32] width 44 height 12
select select "ease-in-out"
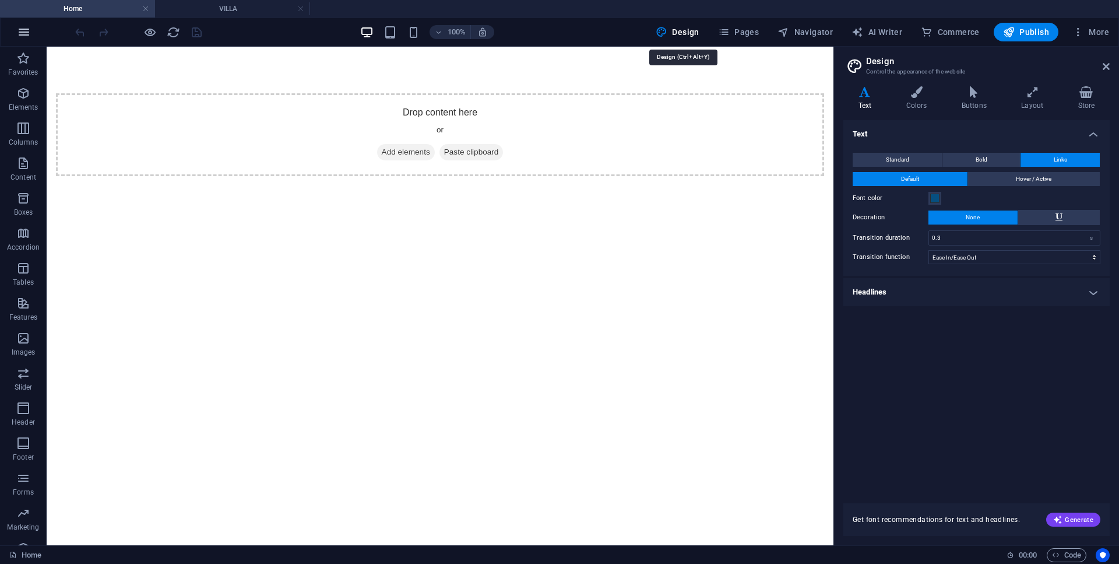
click at [33, 28] on button "button" at bounding box center [24, 32] width 28 height 28
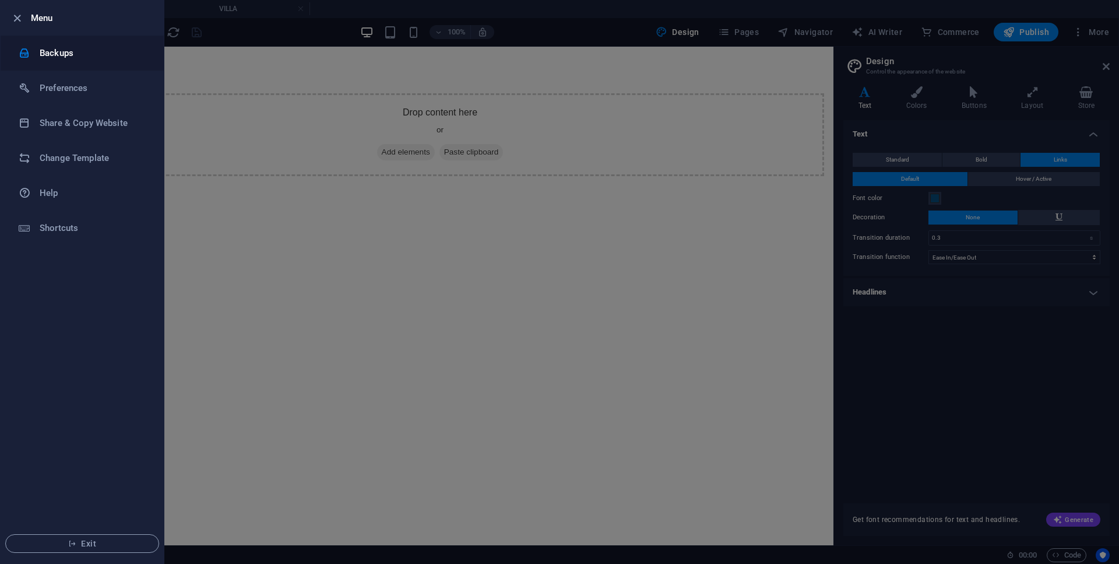
click at [98, 48] on h6 "Backups" at bounding box center [94, 53] width 108 height 14
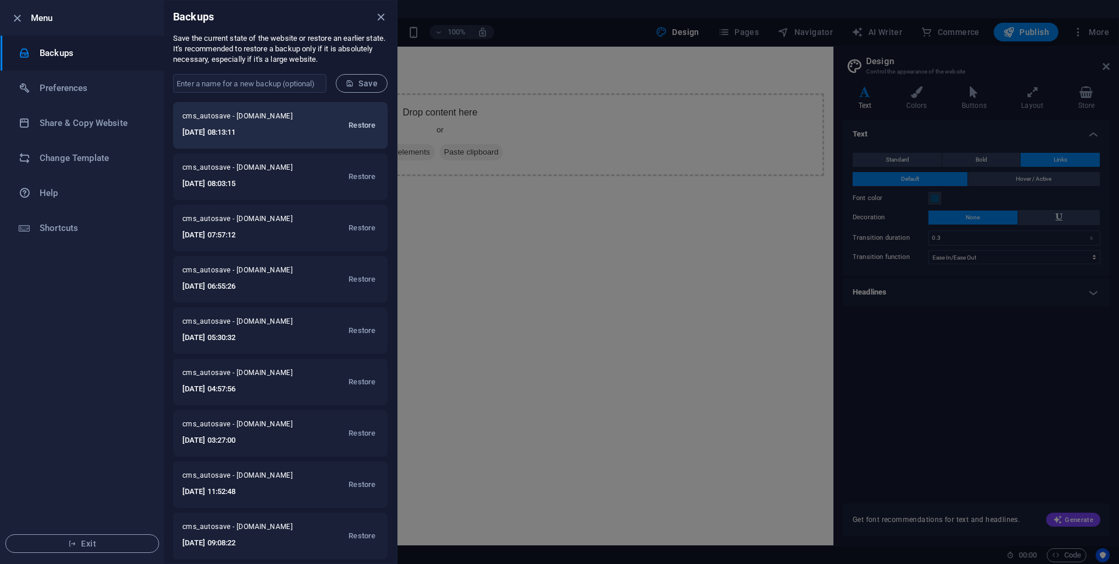
click at [365, 128] on span "Restore" at bounding box center [362, 125] width 27 height 14
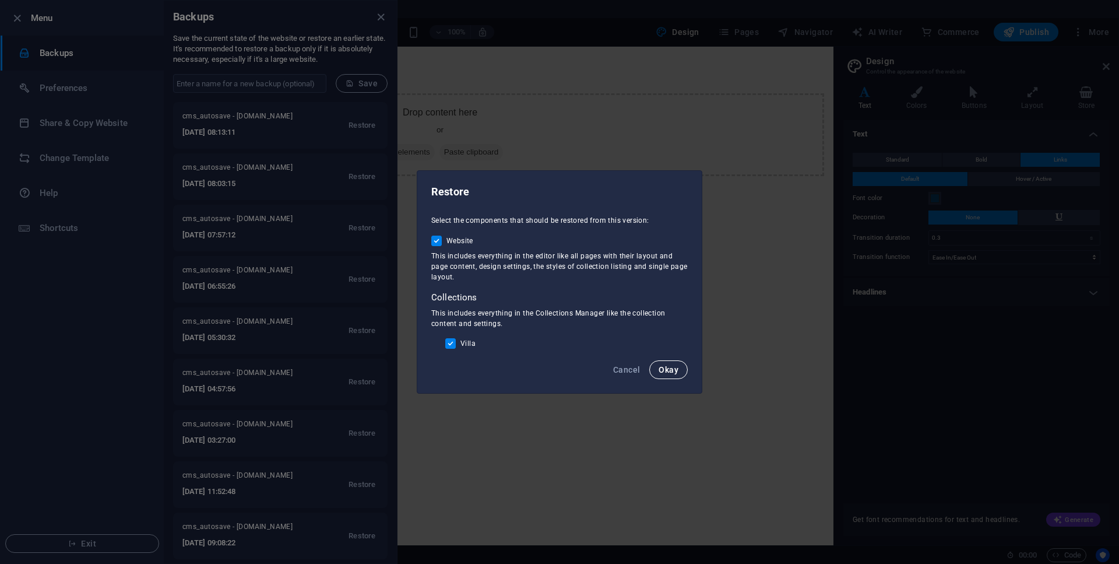
click at [660, 371] on span "Okay" at bounding box center [669, 369] width 20 height 9
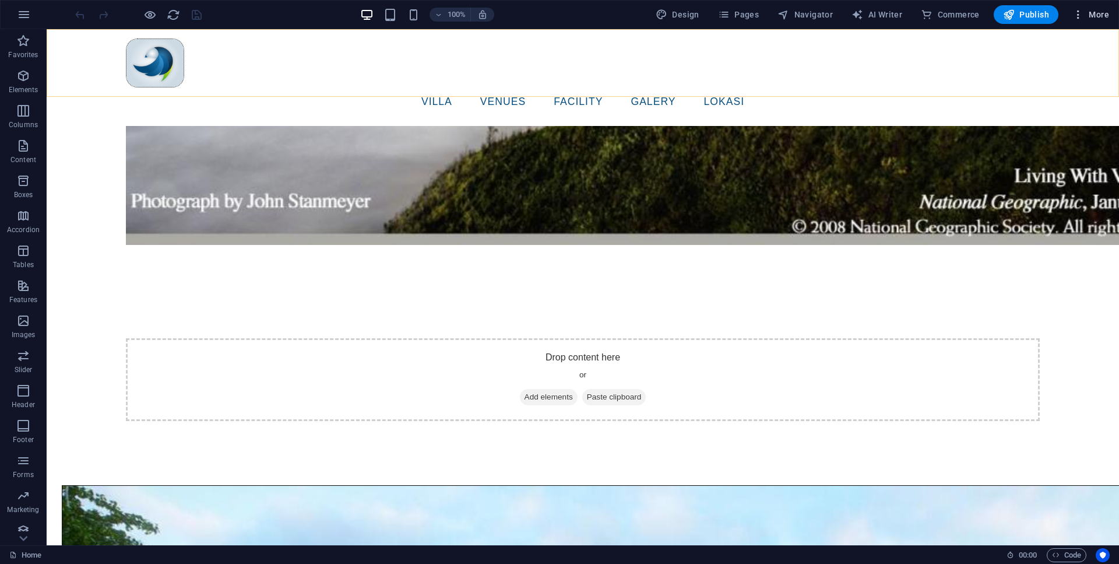
scroll to position [702, 0]
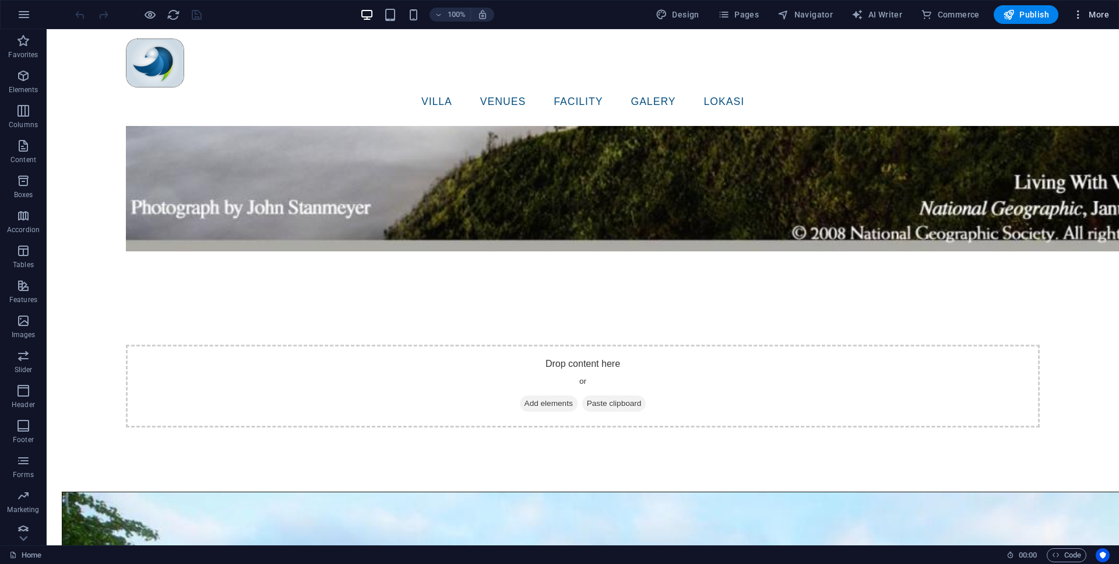
click at [1096, 17] on span "More" at bounding box center [1090, 15] width 37 height 12
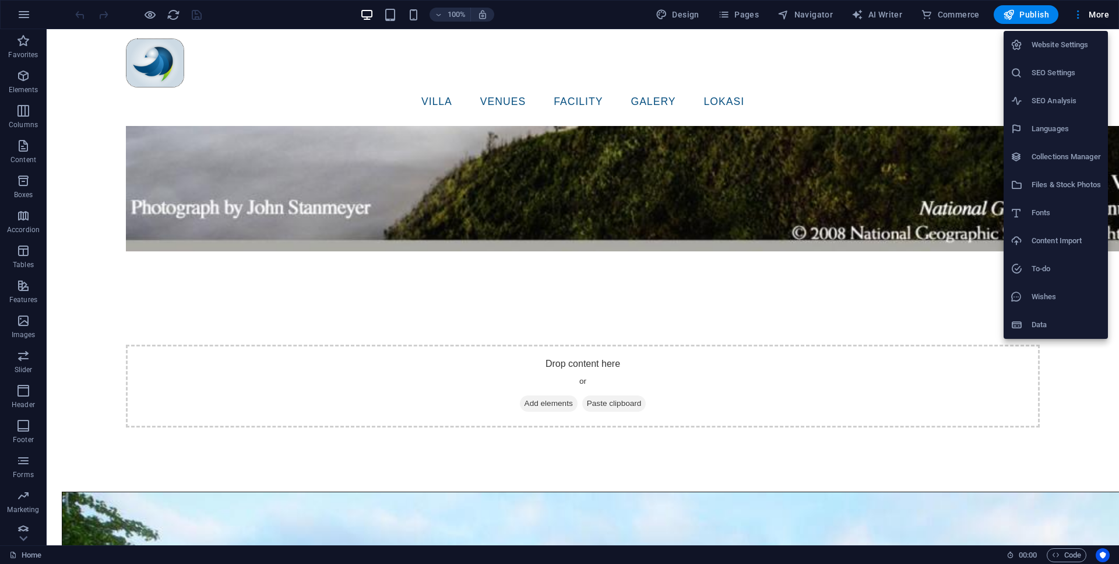
click at [1058, 50] on h6 "Website Settings" at bounding box center [1066, 45] width 69 height 14
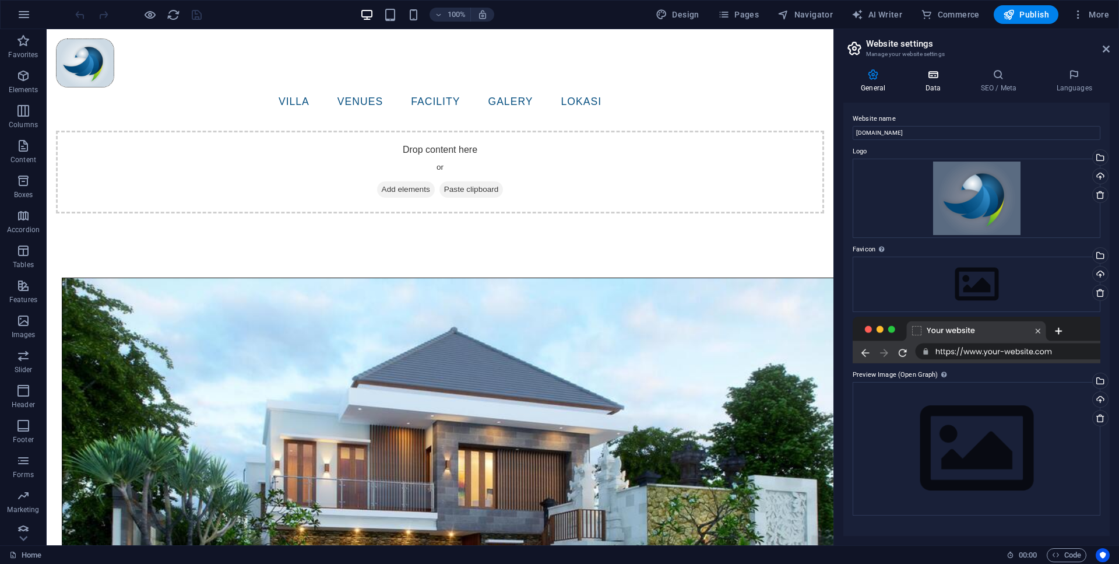
click at [942, 78] on icon at bounding box center [932, 75] width 51 height 12
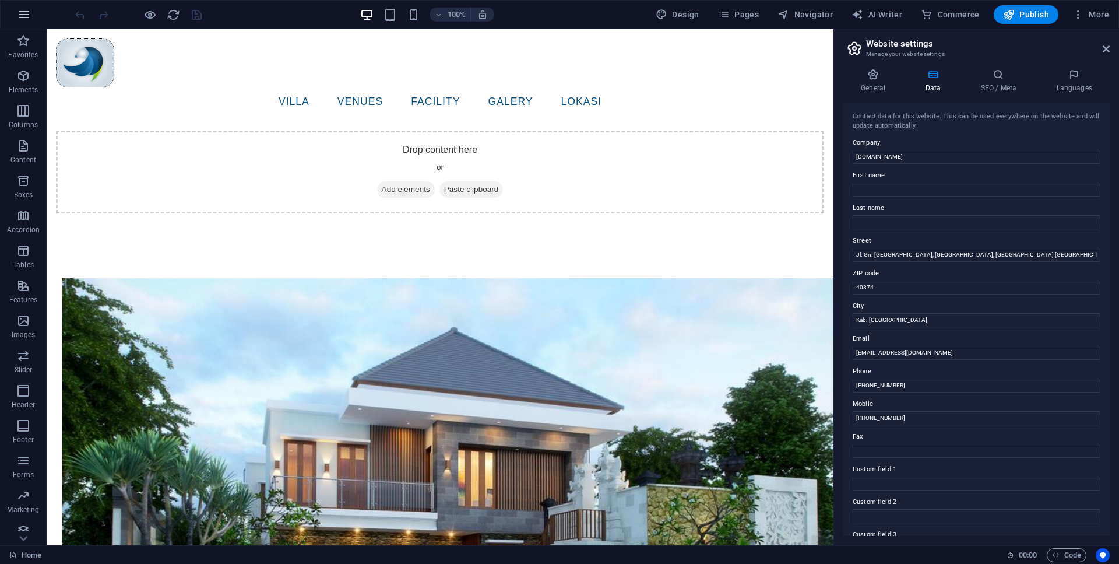
click at [33, 10] on button "button" at bounding box center [24, 15] width 28 height 28
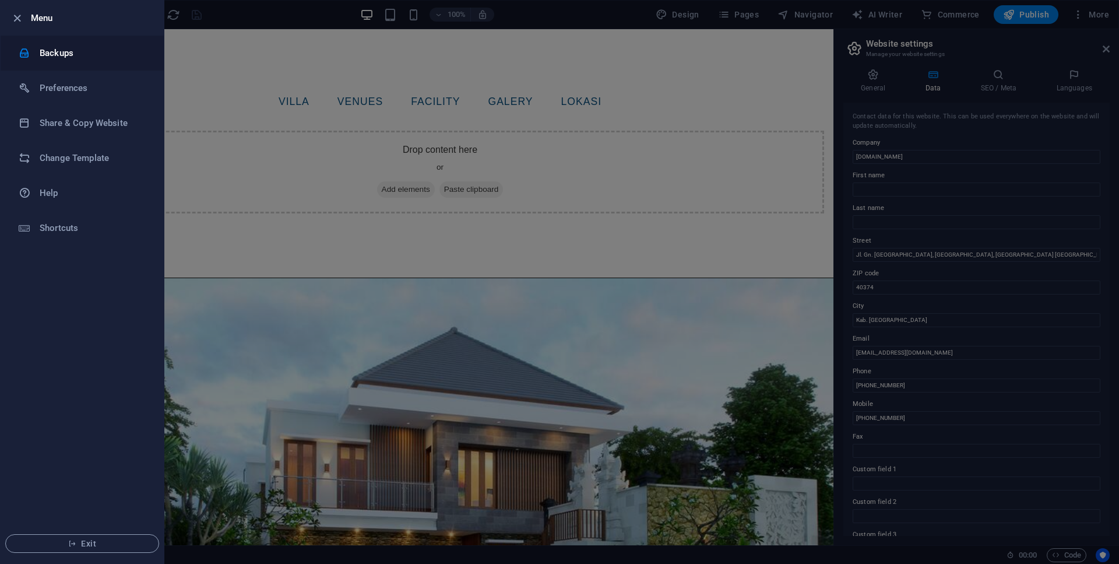
click at [84, 50] on h6 "Backups" at bounding box center [94, 53] width 108 height 14
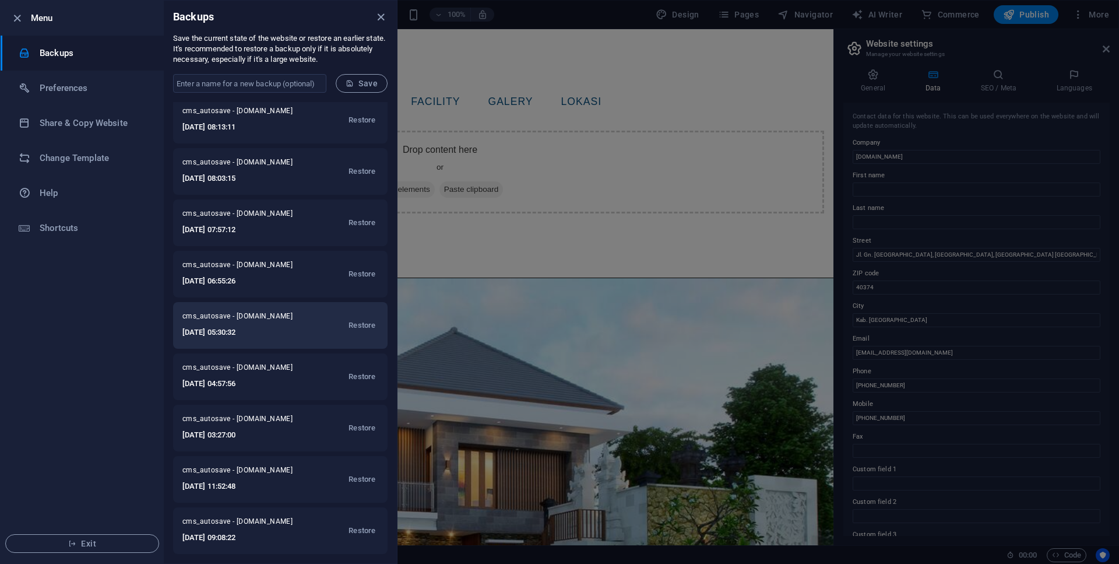
scroll to position [0, 0]
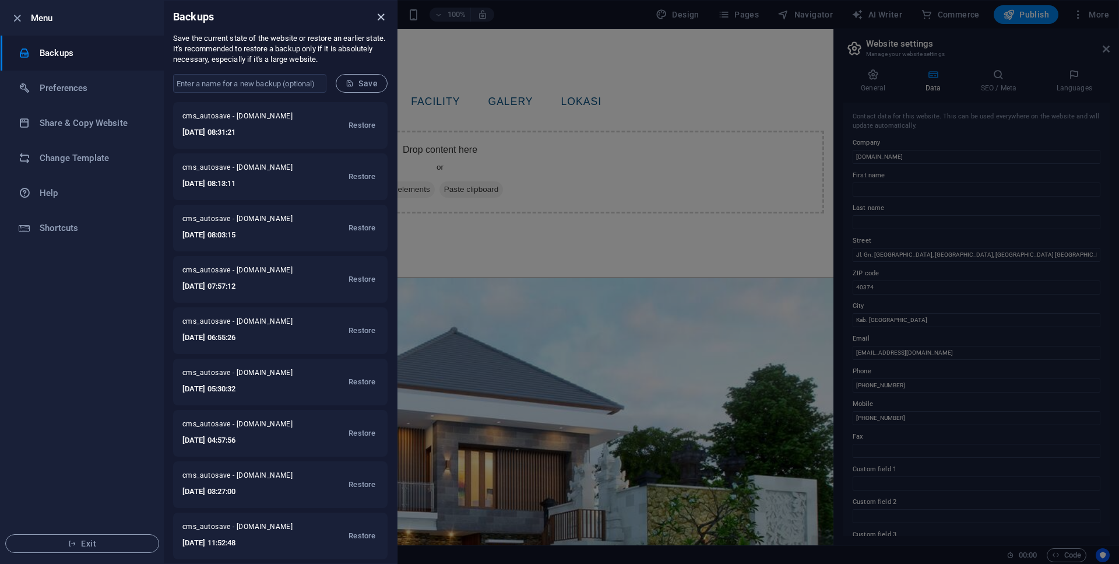
click at [384, 12] on icon "close" at bounding box center [380, 16] width 13 height 13
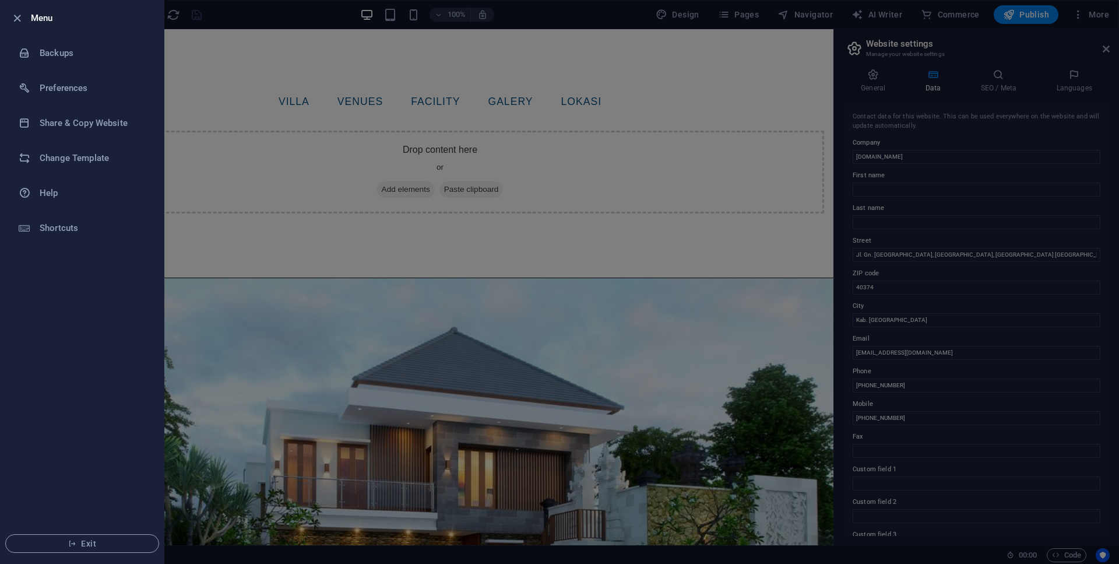
click at [755, 49] on div at bounding box center [559, 282] width 1119 height 564
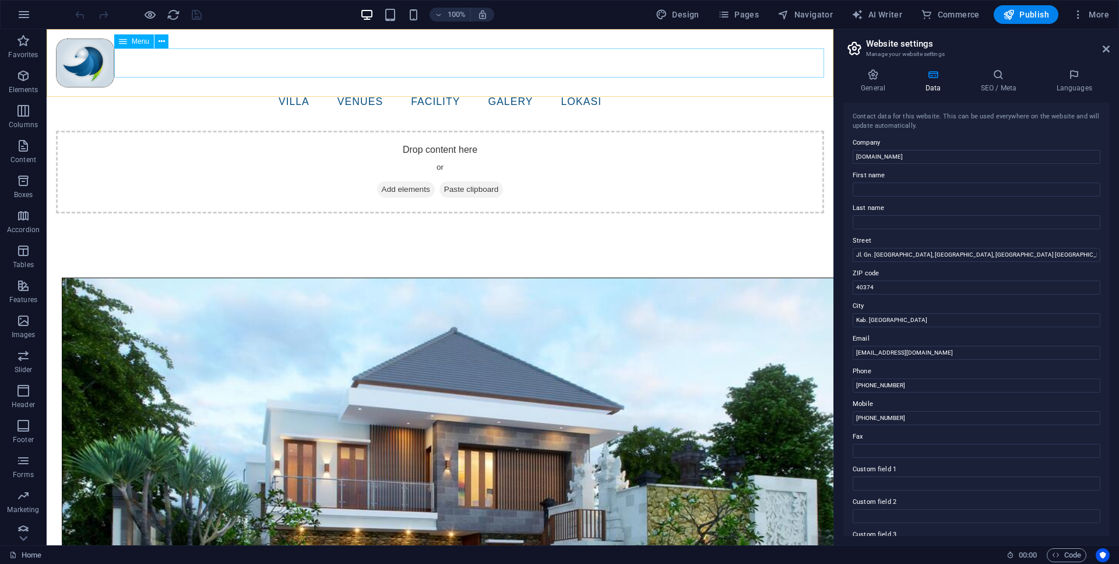
click at [757, 87] on nav "VILLA VENUES facility Galery lokasi" at bounding box center [440, 101] width 768 height 29
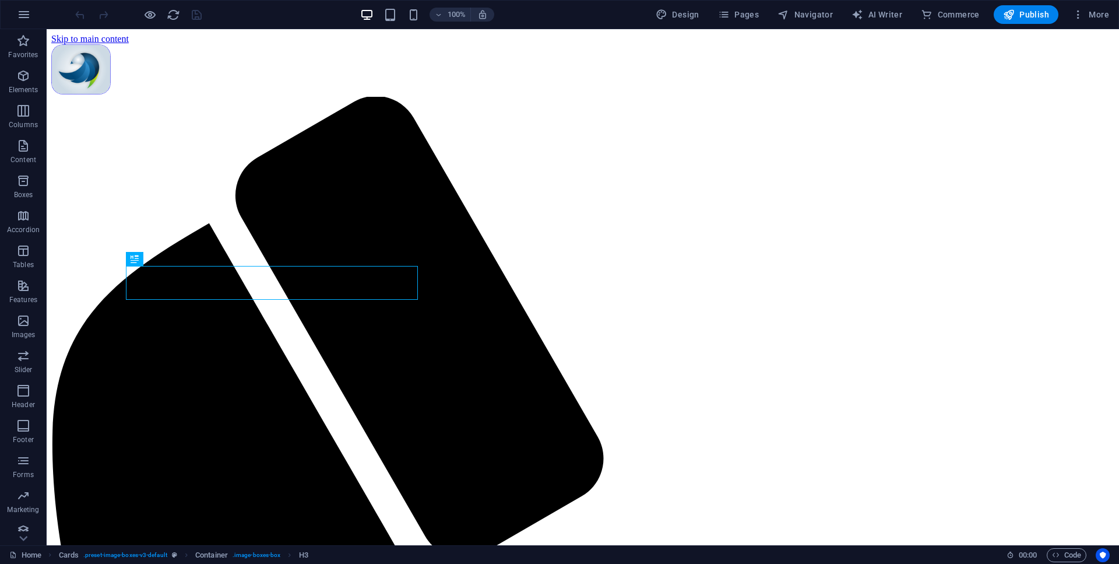
scroll to position [3735, 0]
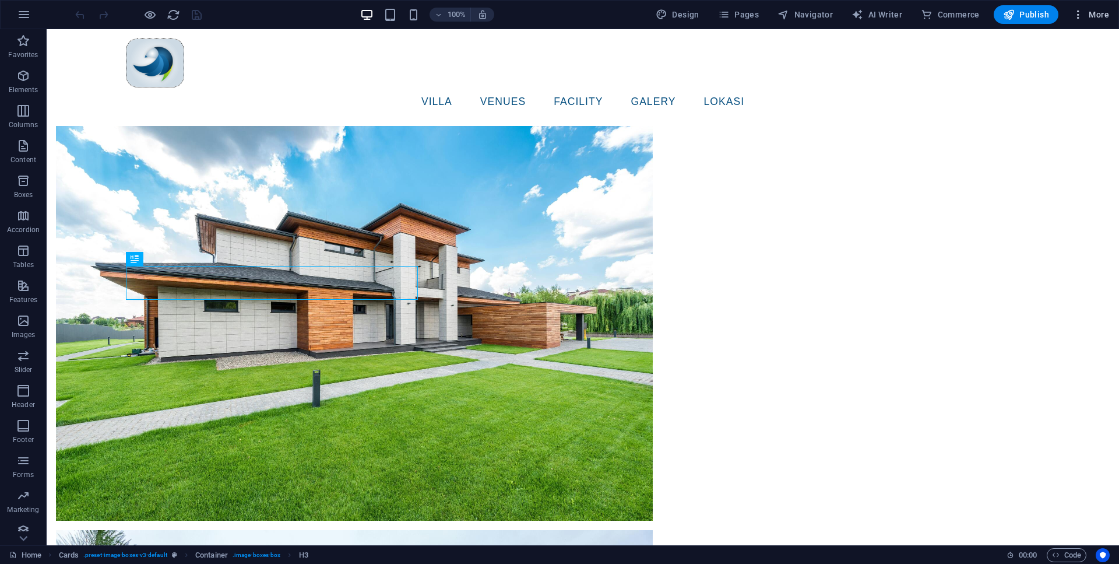
click at [1102, 22] on button "More" at bounding box center [1091, 14] width 46 height 19
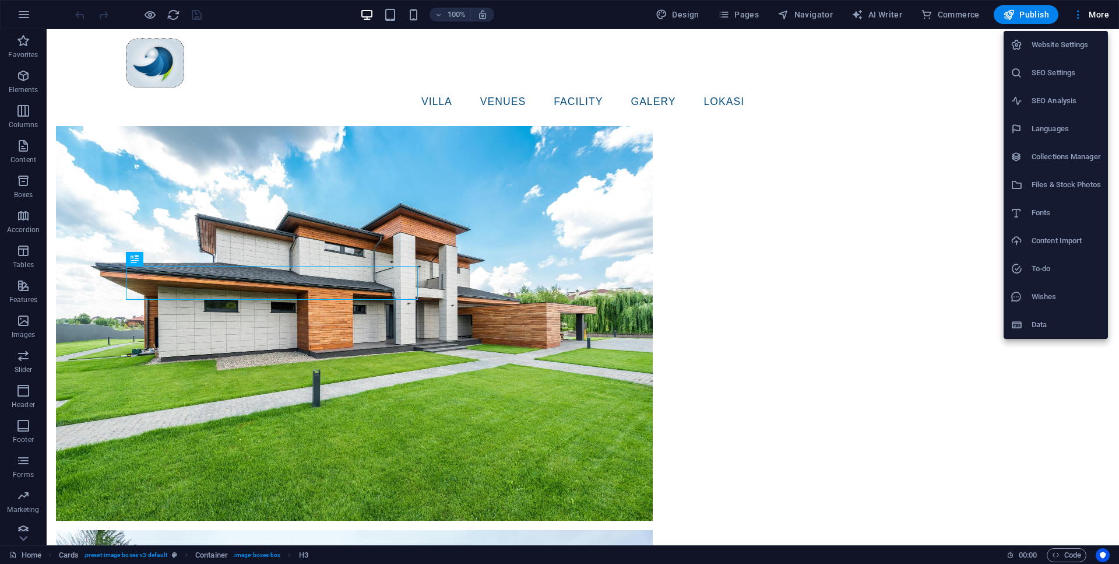
click at [1067, 445] on div at bounding box center [559, 282] width 1119 height 564
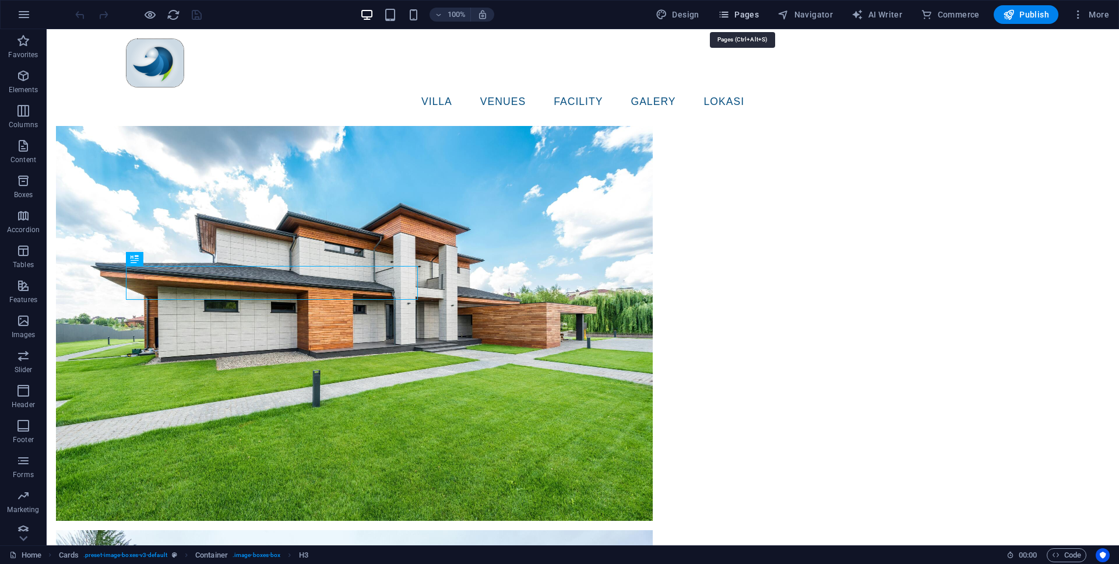
click at [748, 9] on span "Pages" at bounding box center [738, 15] width 41 height 12
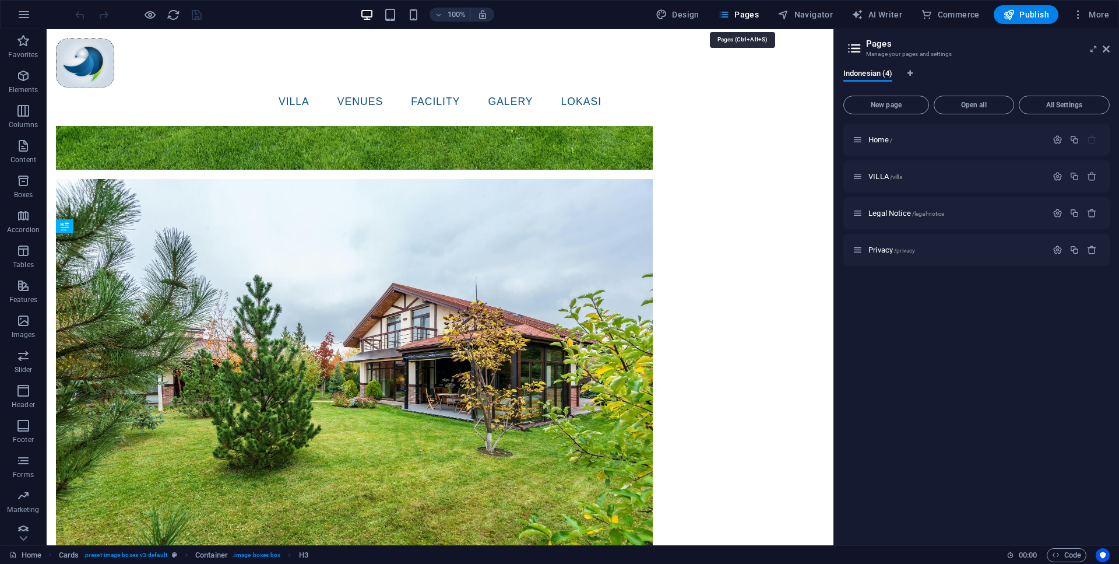
scroll to position [3338, 0]
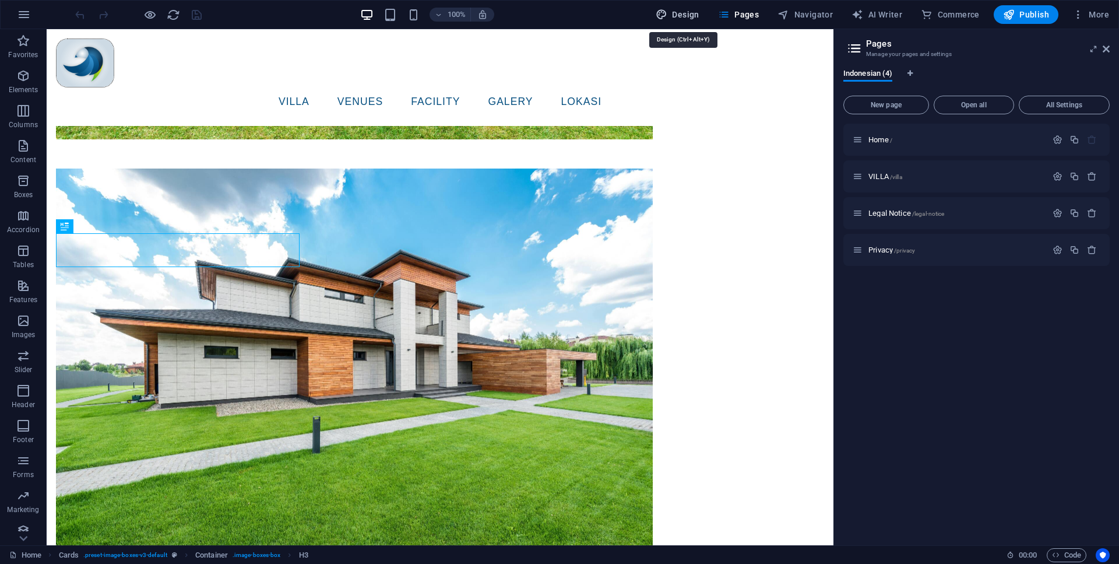
click at [684, 9] on span "Design" at bounding box center [678, 15] width 44 height 12
select select "px"
select select "400"
select select "px"
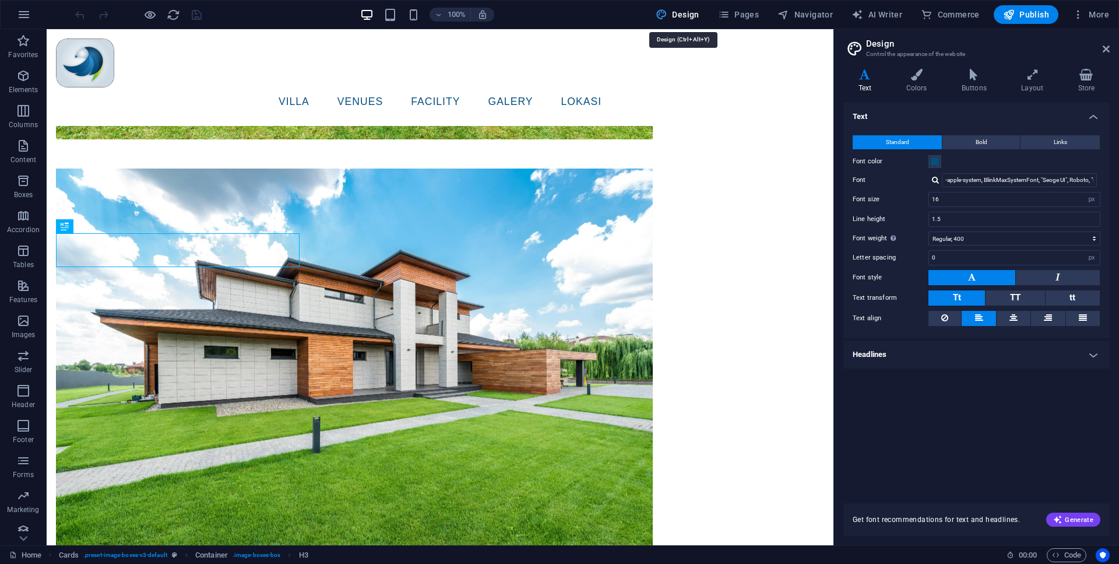
click at [684, 9] on span "Design" at bounding box center [678, 15] width 44 height 12
click at [1100, 10] on span "More" at bounding box center [1090, 15] width 37 height 12
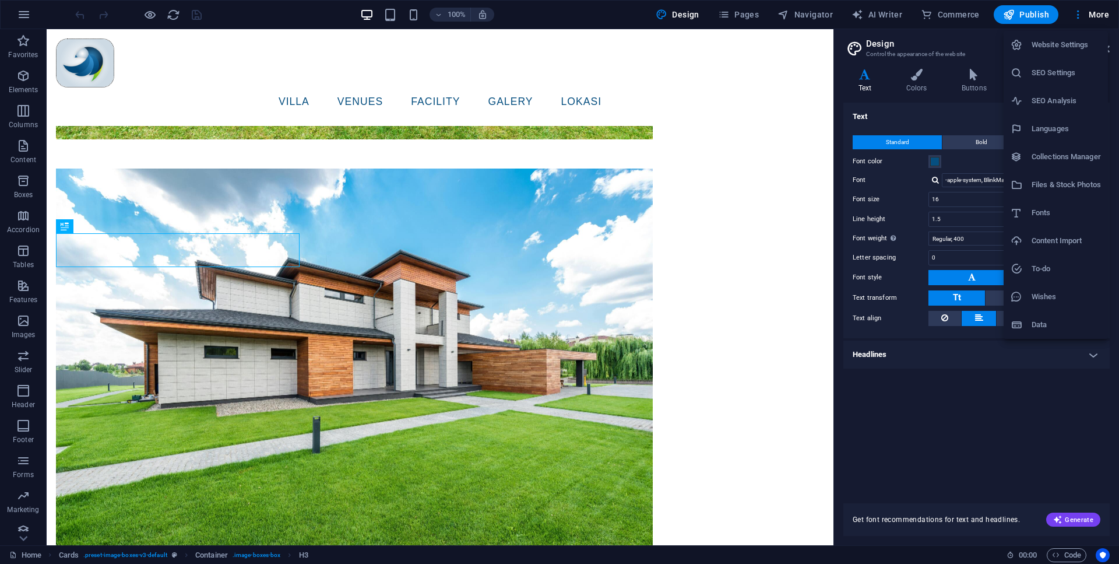
click at [772, 390] on div at bounding box center [559, 282] width 1119 height 564
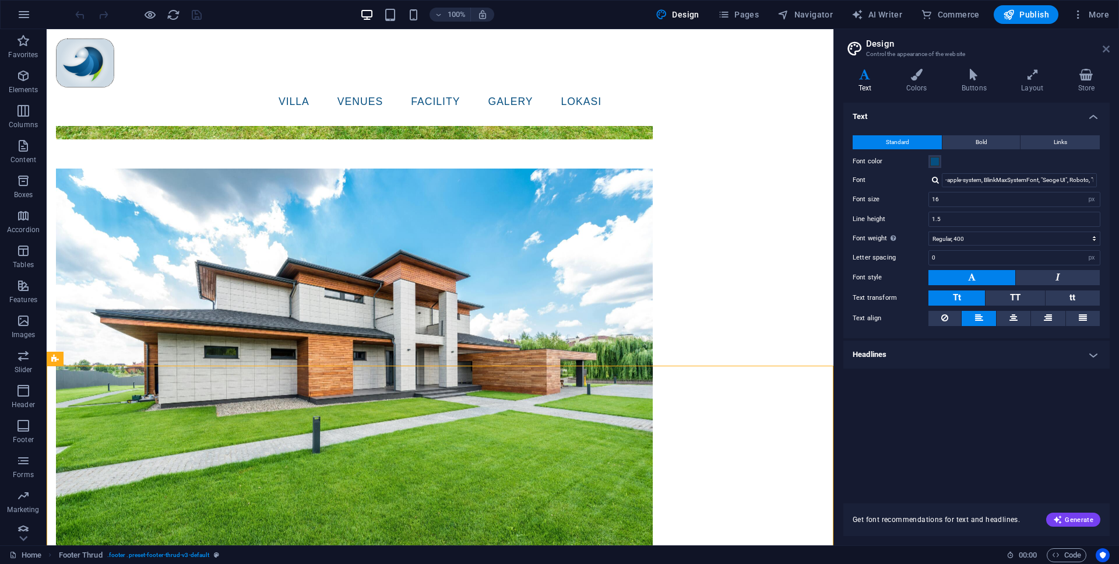
click at [1106, 52] on icon at bounding box center [1106, 48] width 7 height 9
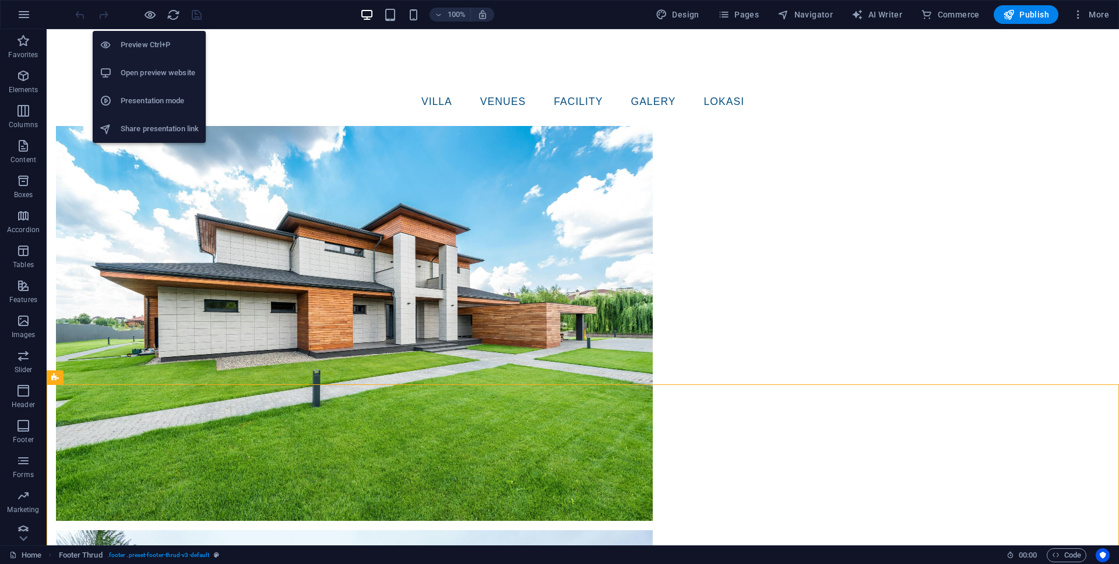
click at [147, 122] on h6 "Share presentation link" at bounding box center [160, 129] width 78 height 14
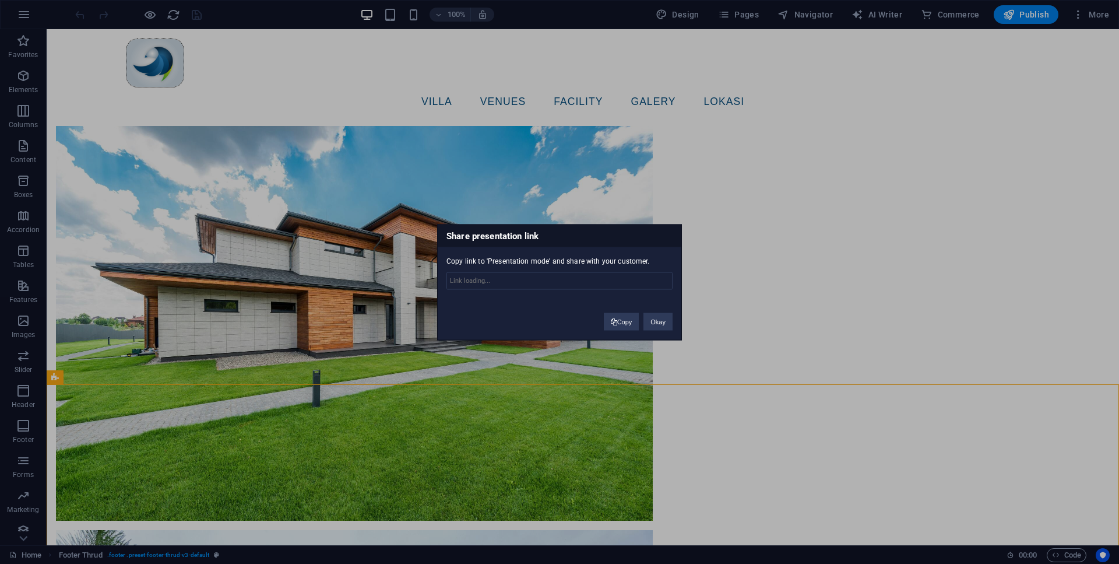
type input "[URL][DOMAIN_NAME]"
click at [667, 322] on button "Okay" at bounding box center [657, 320] width 29 height 17
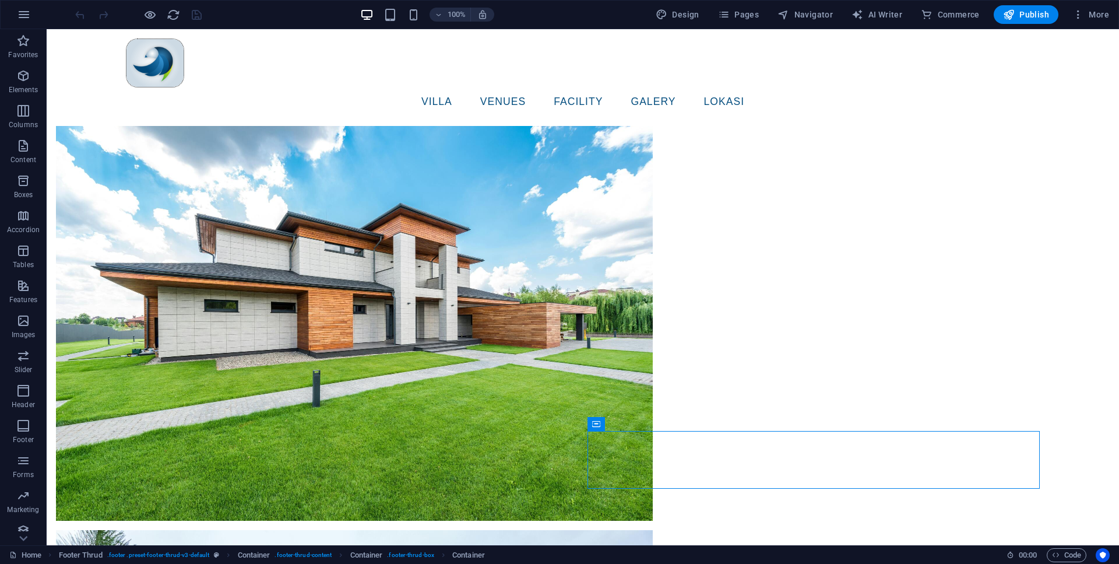
click at [6, 15] on div "100% Design Pages Navigator AI Writer Commerce Publish More" at bounding box center [560, 15] width 1118 height 28
click at [20, 13] on icon "button" at bounding box center [24, 15] width 14 height 14
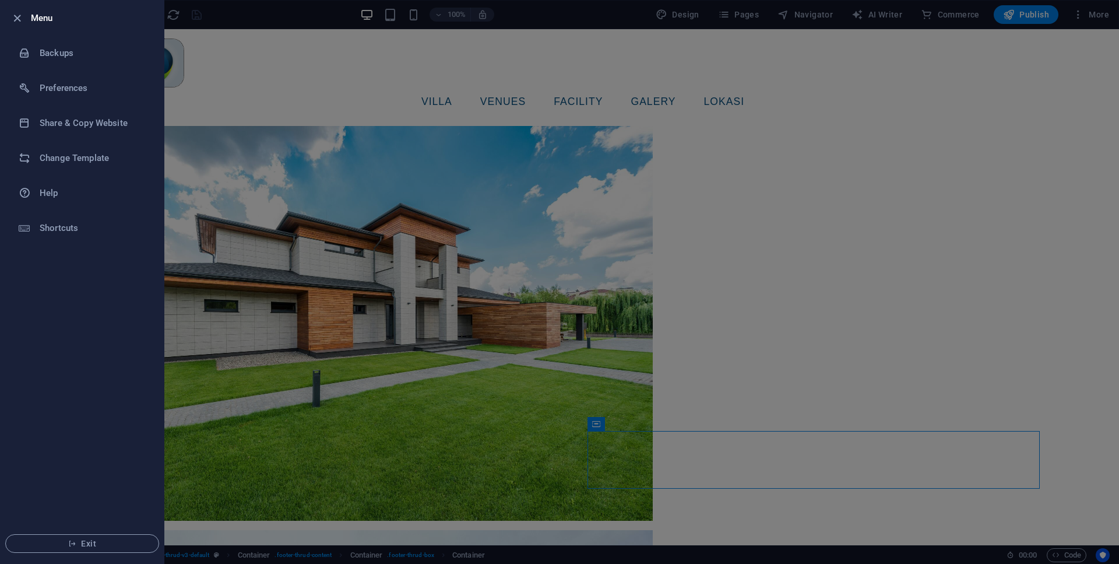
click at [8, 14] on li "Menu" at bounding box center [82, 18] width 163 height 35
click at [12, 13] on icon "button" at bounding box center [16, 18] width 13 height 13
